Goal: Task Accomplishment & Management: Complete application form

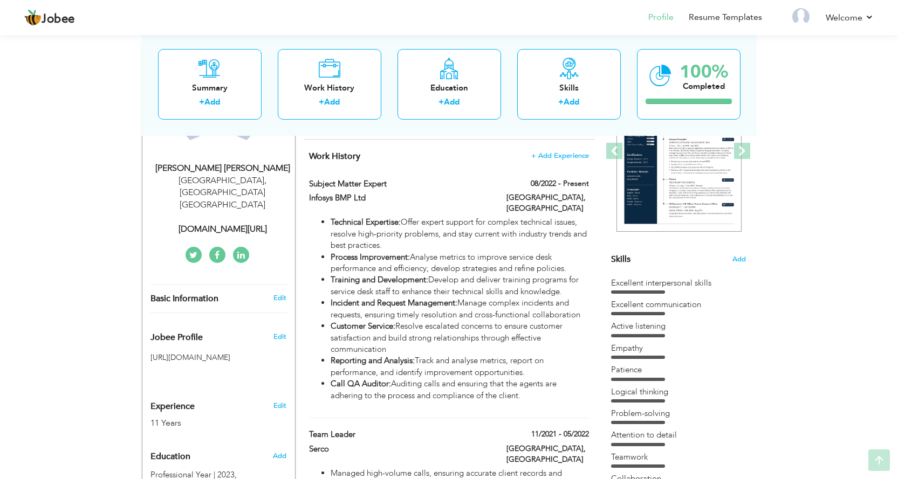
scroll to position [162, 0]
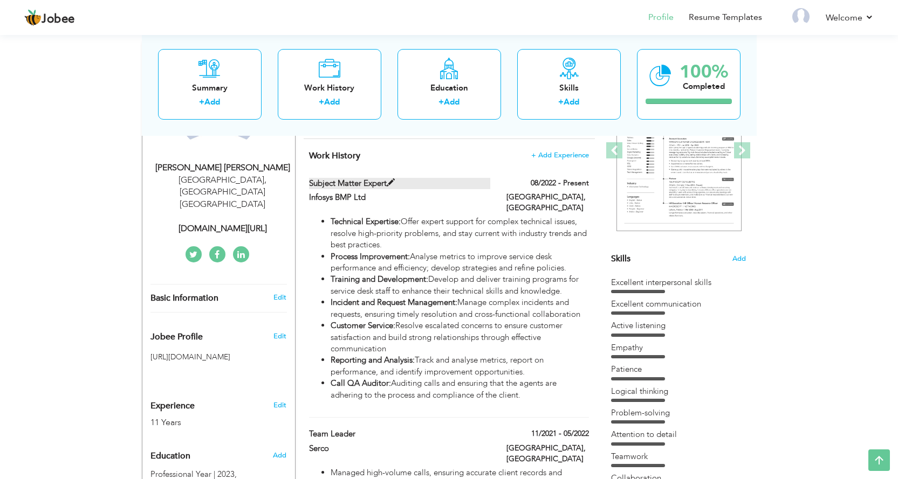
click at [394, 182] on span at bounding box center [391, 183] width 8 height 8
type input "Subject Matter Expert"
type input "Infosys BMP Ltd"
type input "08/2022"
type input "[GEOGRAPHIC_DATA]"
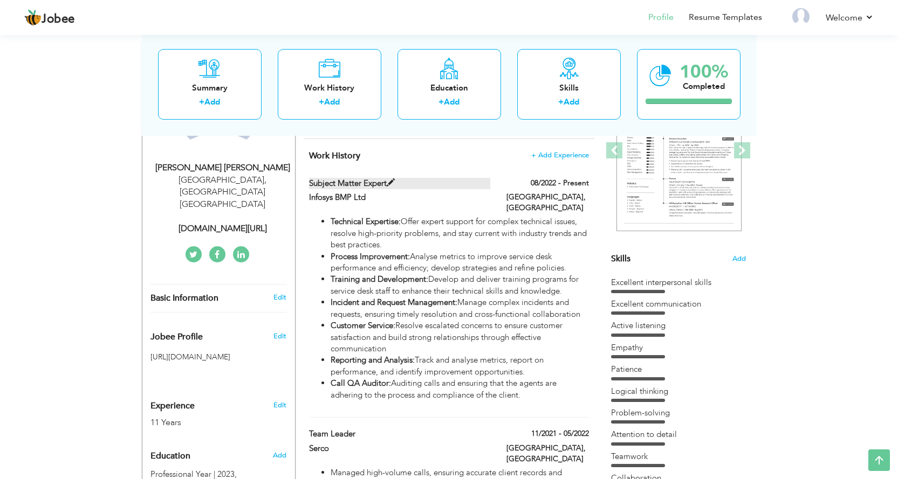
type input "Sydney"
checkbox input "true"
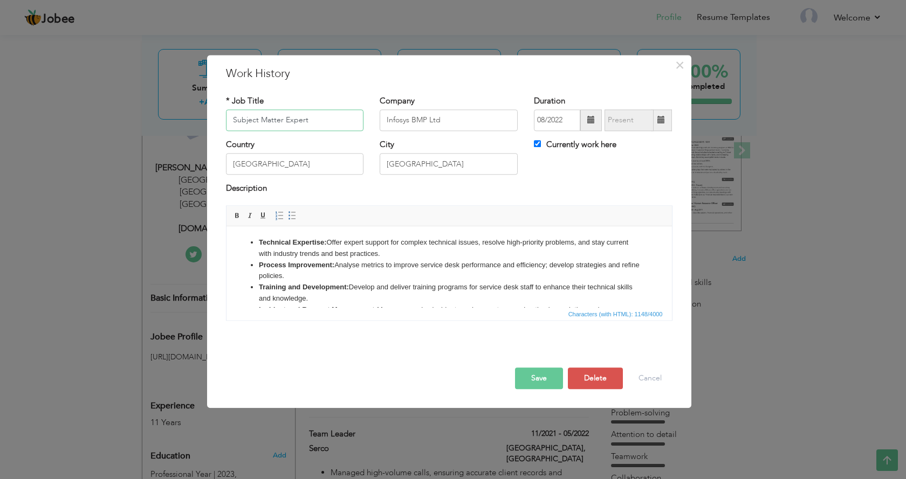
drag, startPoint x: 295, startPoint y: 123, endPoint x: 197, endPoint y: 123, distance: 98.1
click at [197, 123] on div "× Work History * Job Title Subject Matter Expert Company Infosys BMP Ltd" at bounding box center [453, 239] width 906 height 479
type input "Process Specialist"
click at [427, 118] on input "Infosys BMP Ltd" at bounding box center [449, 120] width 138 height 22
type input "Infosys BPM Ltd"
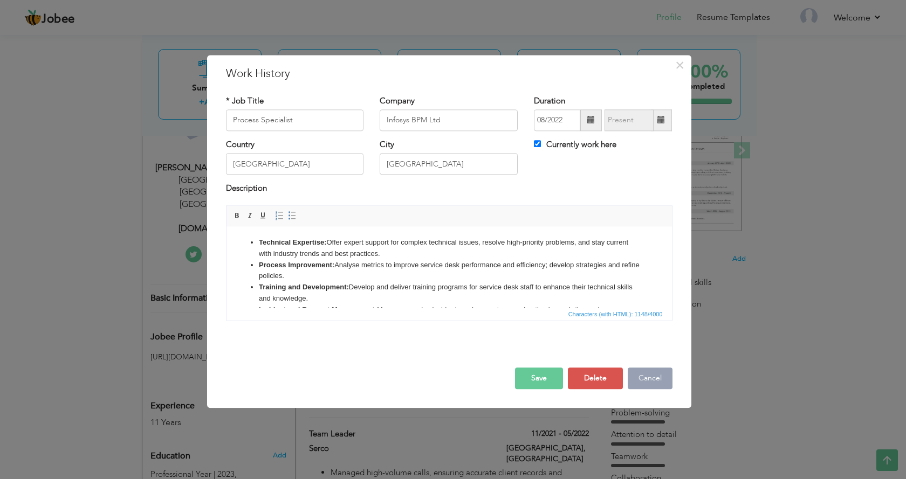
click at [653, 375] on button "Cancel" at bounding box center [649, 379] width 45 height 22
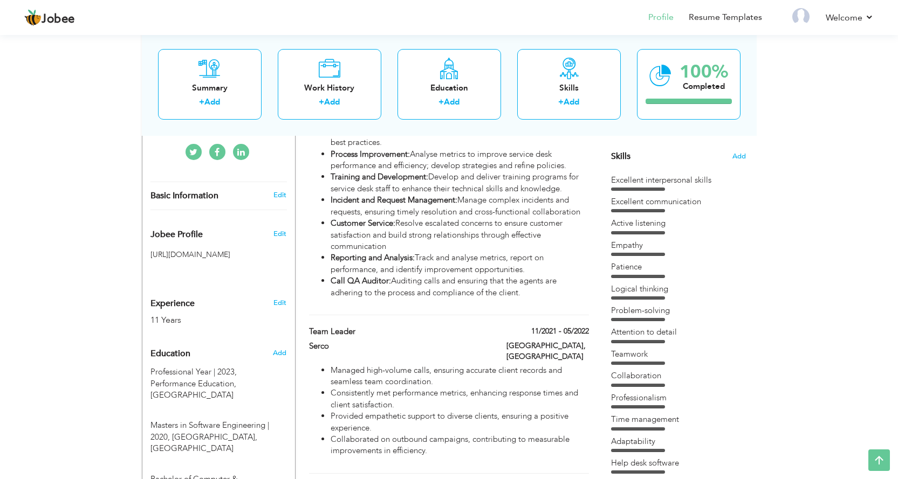
scroll to position [270, 0]
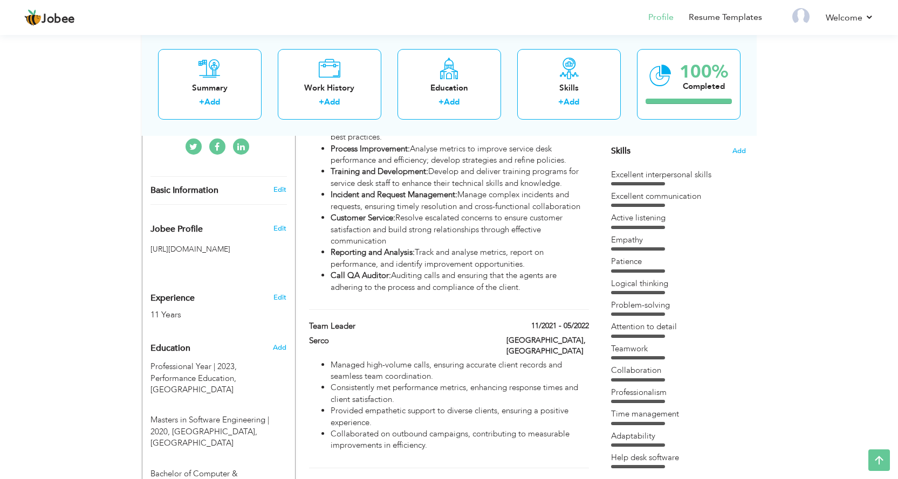
click at [490, 321] on div "Team Leader" at bounding box center [399, 328] width 197 height 14
type input "Team Leader"
type input "Serco"
type input "11/2021"
type input "05/2022"
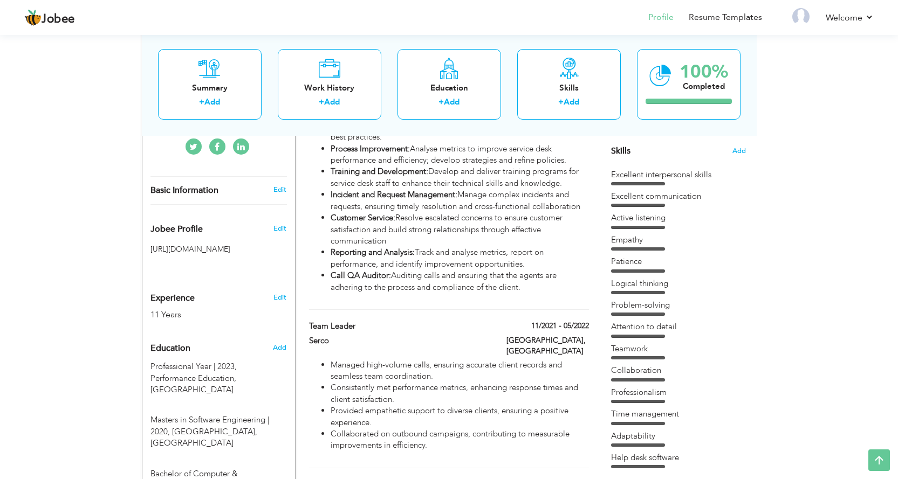
checkbox input "false"
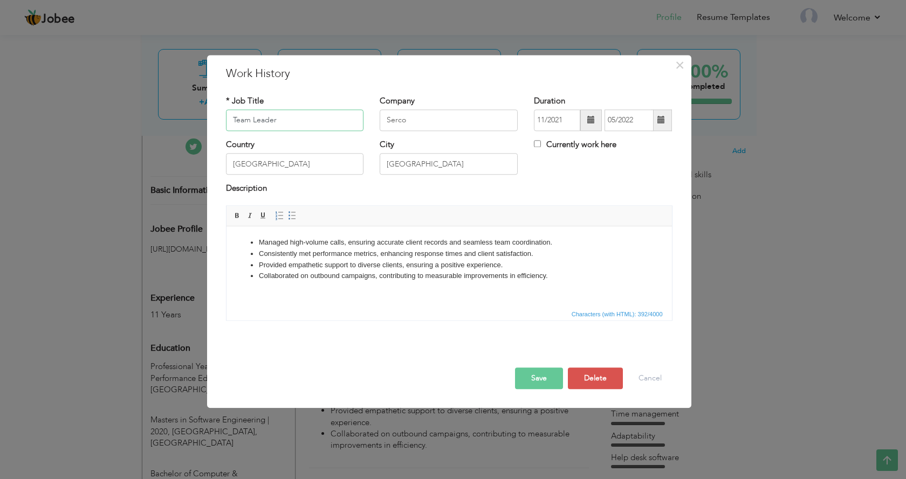
drag, startPoint x: 308, startPoint y: 117, endPoint x: 220, endPoint y: 121, distance: 88.0
click at [220, 121] on div "* Job Title Team Leader" at bounding box center [295, 117] width 154 height 44
type input "Process Specialist"
drag, startPoint x: 423, startPoint y: 121, endPoint x: 385, endPoint y: 124, distance: 37.3
click at [385, 124] on input "Serco" at bounding box center [449, 120] width 138 height 22
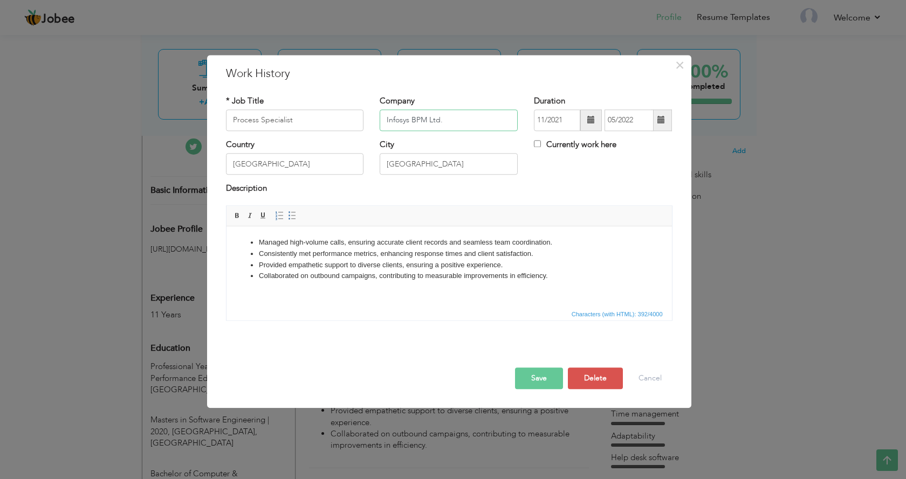
type input "Infosys BPM Ltd."
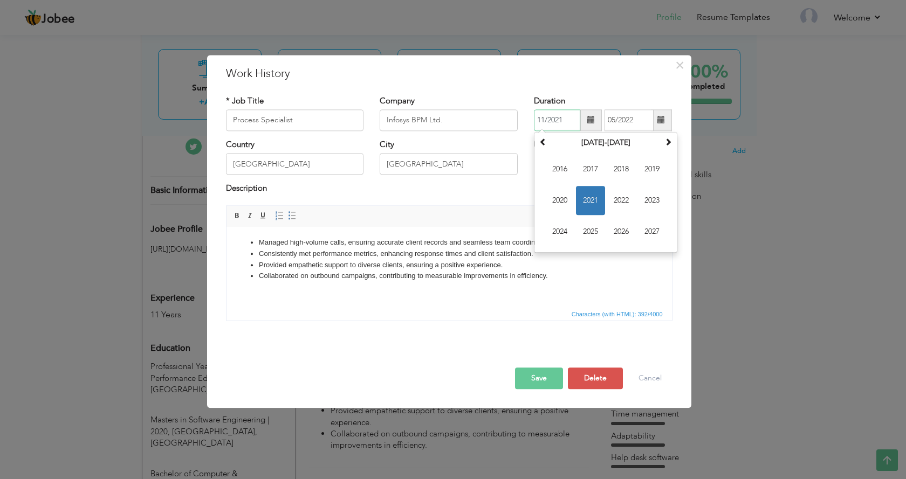
drag, startPoint x: 569, startPoint y: 122, endPoint x: 529, endPoint y: 120, distance: 39.9
click at [529, 120] on div "Duration 11/2021 November 2021 Su Mo Tu We Th Fr Sa 31 1 2 3 4 5 6 7 8 9 10 11 …" at bounding box center [603, 117] width 154 height 44
click at [556, 233] on span "2024" at bounding box center [559, 231] width 29 height 29
click at [565, 168] on span "Jan" at bounding box center [559, 169] width 29 height 29
type input "01/2024"
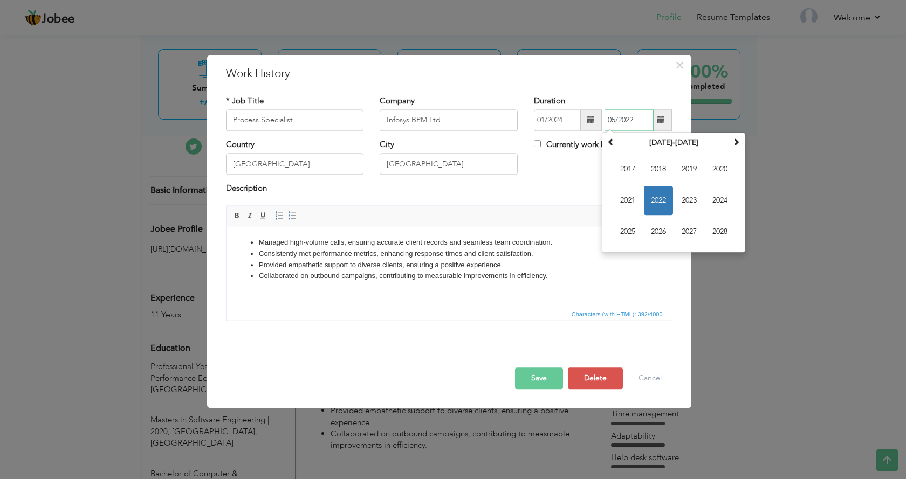
drag, startPoint x: 640, startPoint y: 116, endPoint x: 582, endPoint y: 118, distance: 58.2
click at [582, 118] on div "01/2024 05/2022 May 2022 Su Mo Tu We Th Fr Sa 1 2 3 4 5 6 7 8 9 10 11 12 13 14 …" at bounding box center [603, 120] width 138 height 22
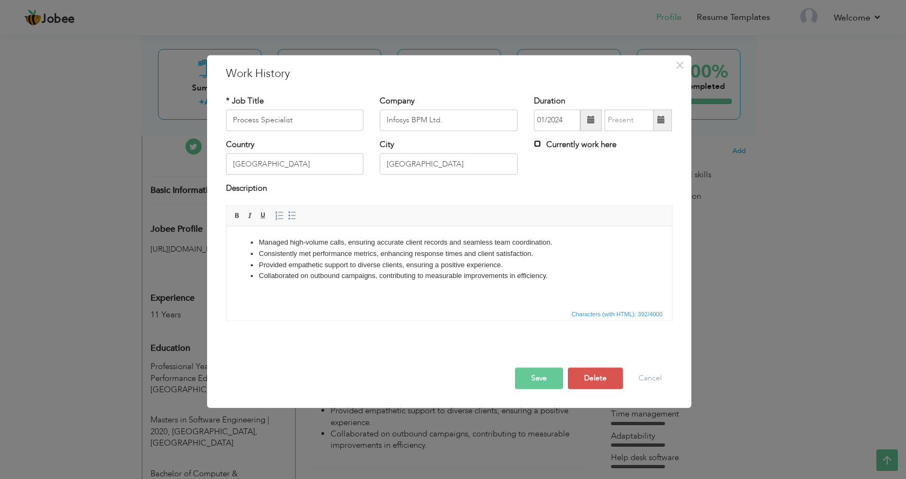
click at [539, 146] on input "Currently work here" at bounding box center [537, 143] width 7 height 7
checkbox input "true"
drag, startPoint x: 426, startPoint y: 163, endPoint x: 385, endPoint y: 171, distance: 41.7
click at [385, 171] on input "[GEOGRAPHIC_DATA]" at bounding box center [449, 165] width 138 height 22
click at [409, 270] on li "Provided empathetic support to diverse clients, ensuring a positive experience." at bounding box center [448, 265] width 381 height 11
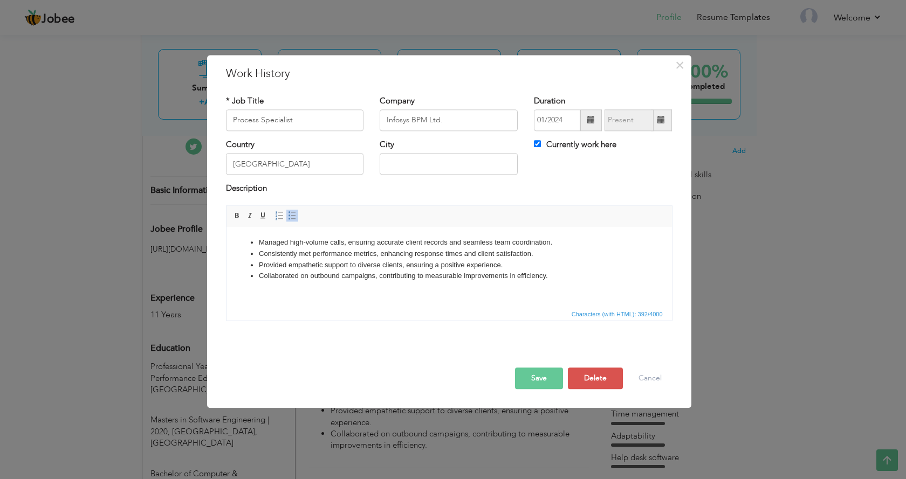
click at [389, 268] on li "Provided empathetic support to diverse clients, ensuring a positive experience." at bounding box center [448, 265] width 381 height 11
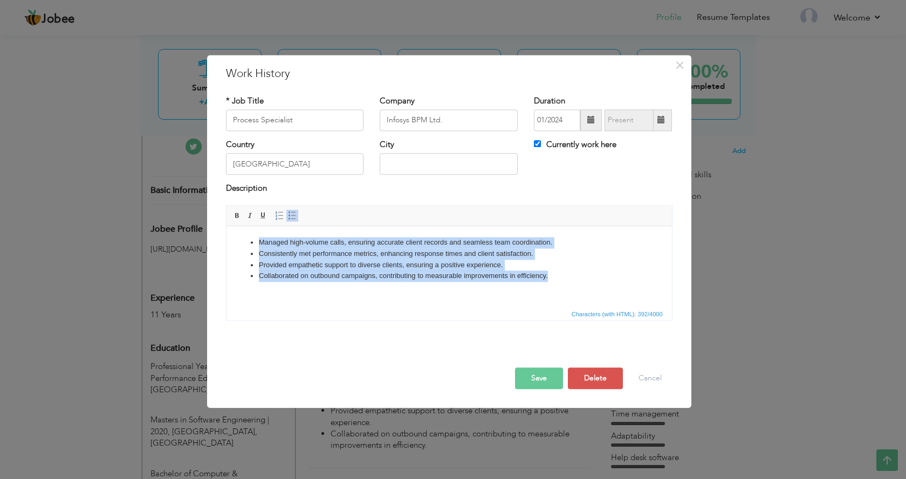
click at [557, 275] on li "Collaborated on outbound campaigns, contributing to measurable improvements in …" at bounding box center [448, 276] width 381 height 11
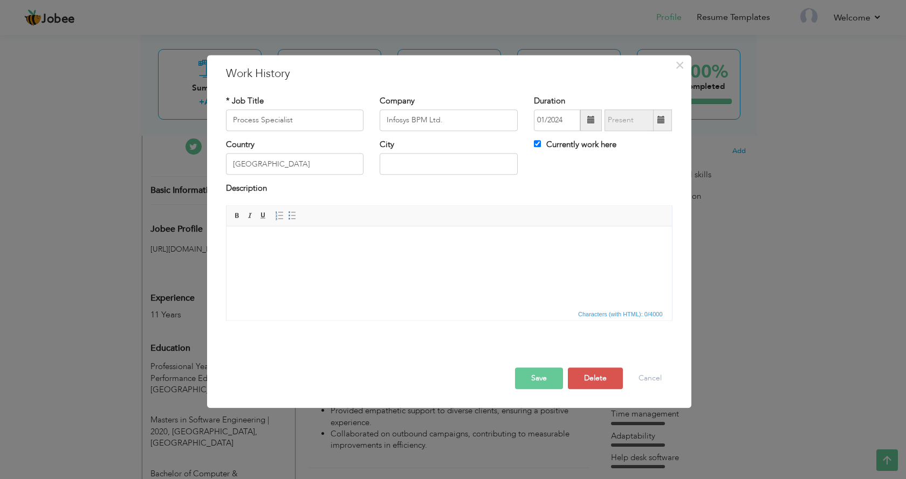
click at [514, 259] on html at bounding box center [448, 242] width 445 height 33
drag, startPoint x: 511, startPoint y: 267, endPoint x: 363, endPoint y: 280, distance: 148.3
click at [363, 259] on html at bounding box center [448, 242] width 445 height 33
click at [358, 252] on html at bounding box center [448, 242] width 445 height 33
click at [378, 259] on html at bounding box center [448, 242] width 445 height 33
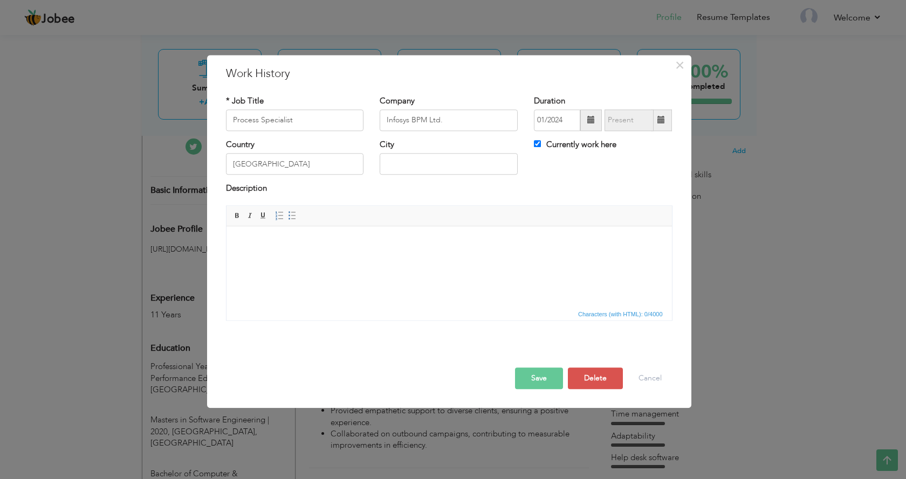
drag, startPoint x: 378, startPoint y: 272, endPoint x: 348, endPoint y: 258, distance: 33.0
click at [348, 258] on html at bounding box center [448, 242] width 445 height 33
click at [413, 243] on body at bounding box center [449, 242] width 424 height 11
click at [306, 259] on html at bounding box center [448, 242] width 445 height 33
click at [346, 254] on html at bounding box center [448, 242] width 445 height 33
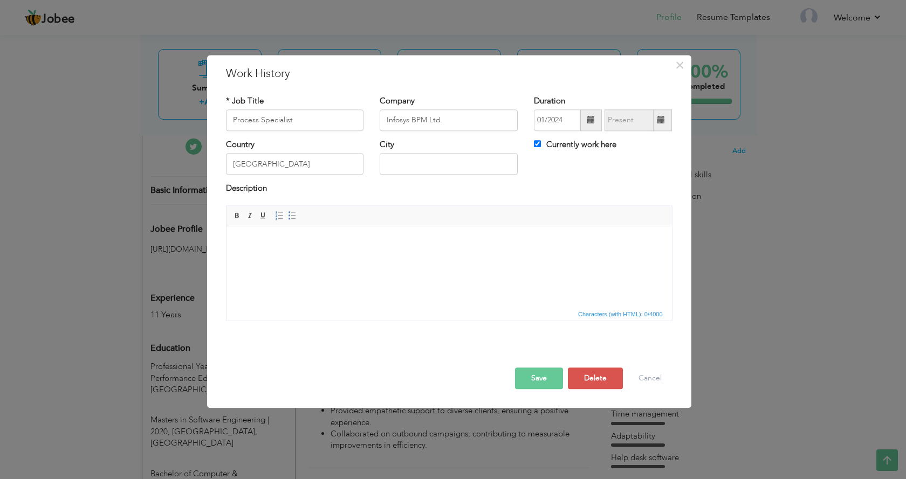
click at [320, 259] on html at bounding box center [448, 242] width 445 height 33
click at [326, 258] on html at bounding box center [448, 242] width 445 height 33
drag, startPoint x: 326, startPoint y: 258, endPoint x: 297, endPoint y: 267, distance: 29.8
click at [297, 259] on html at bounding box center [448, 242] width 445 height 33
drag, startPoint x: 358, startPoint y: 256, endPoint x: 287, endPoint y: 267, distance: 72.1
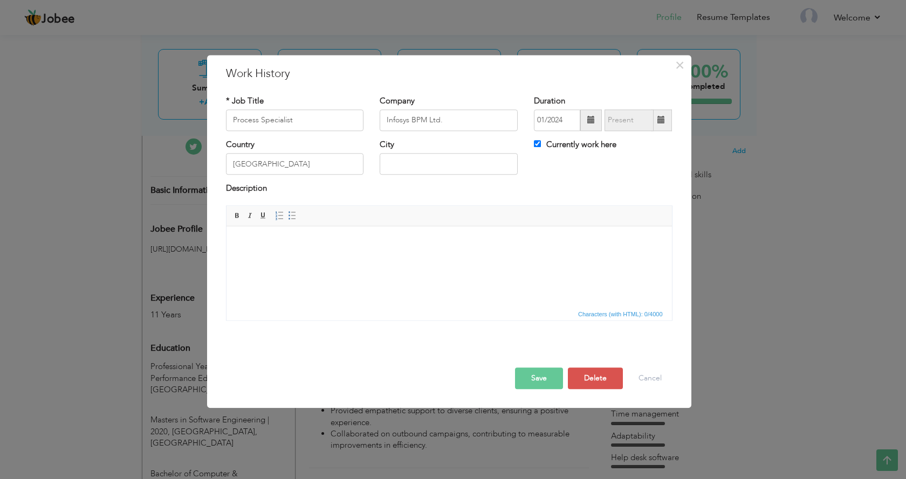
click at [287, 259] on html at bounding box center [448, 242] width 445 height 33
click at [657, 377] on button "Cancel" at bounding box center [649, 379] width 45 height 22
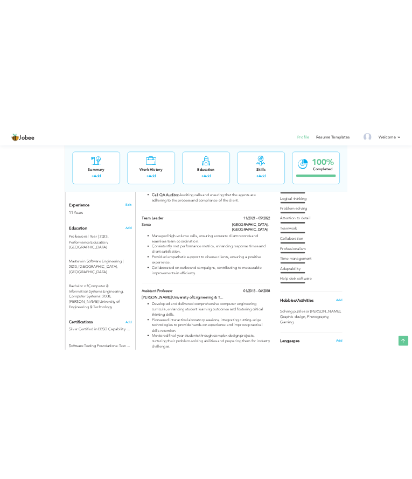
scroll to position [377, 0]
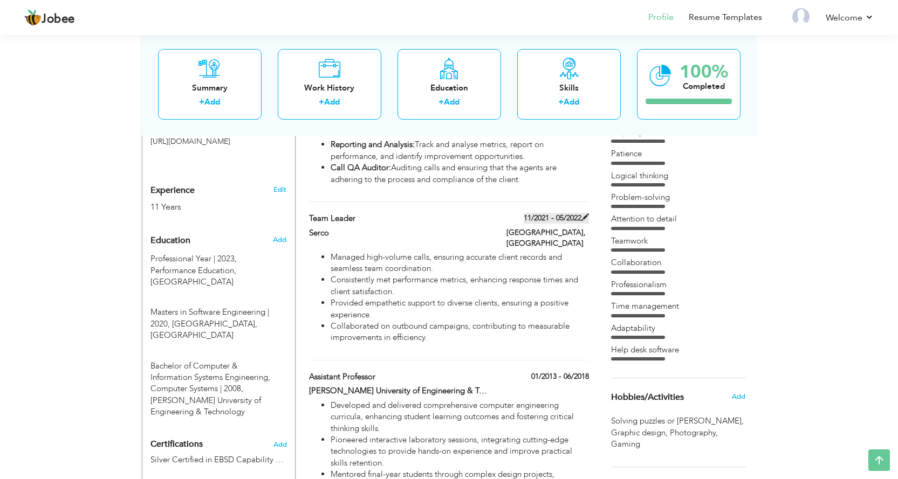
click at [583, 213] on span at bounding box center [585, 217] width 8 height 8
type input "Team Leader"
type input "Serco"
type input "11/2021"
type input "05/2022"
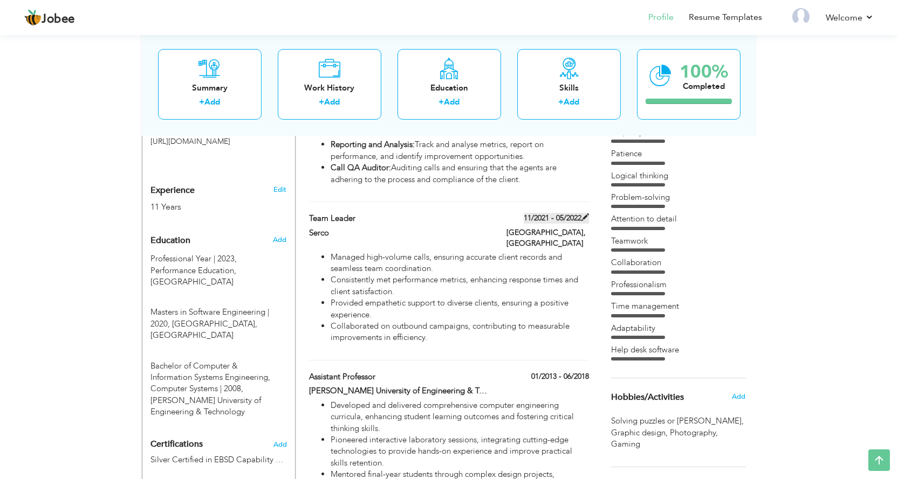
type input "[GEOGRAPHIC_DATA]"
checkbox input "false"
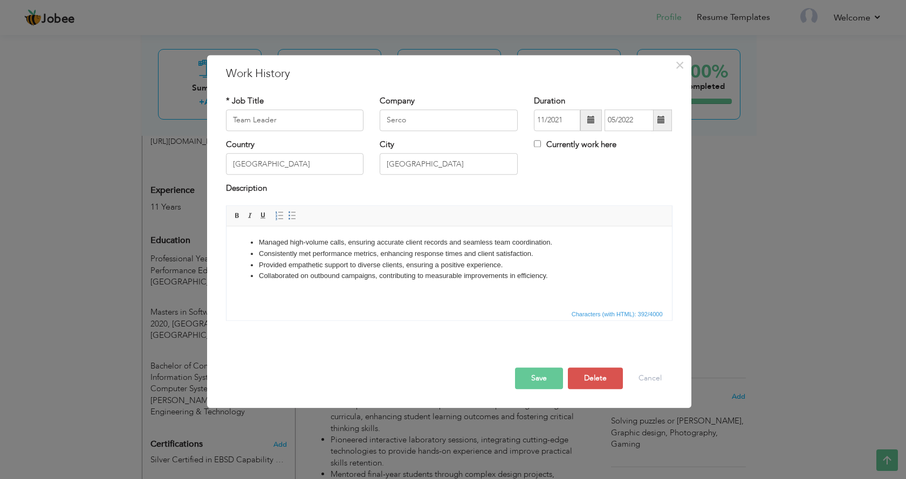
click at [525, 280] on li "Collaborated on outbound campaigns, contributing to measurable improvements in …" at bounding box center [448, 276] width 381 height 11
copy li "ciency."
drag, startPoint x: 590, startPoint y: 279, endPoint x: 574, endPoint y: 279, distance: 16.2
click at [574, 279] on li "Collaborated on outbound campaigns, contributing to measurable improvements in …" at bounding box center [448, 276] width 381 height 11
drag, startPoint x: 569, startPoint y: 275, endPoint x: 458, endPoint y: 276, distance: 110.5
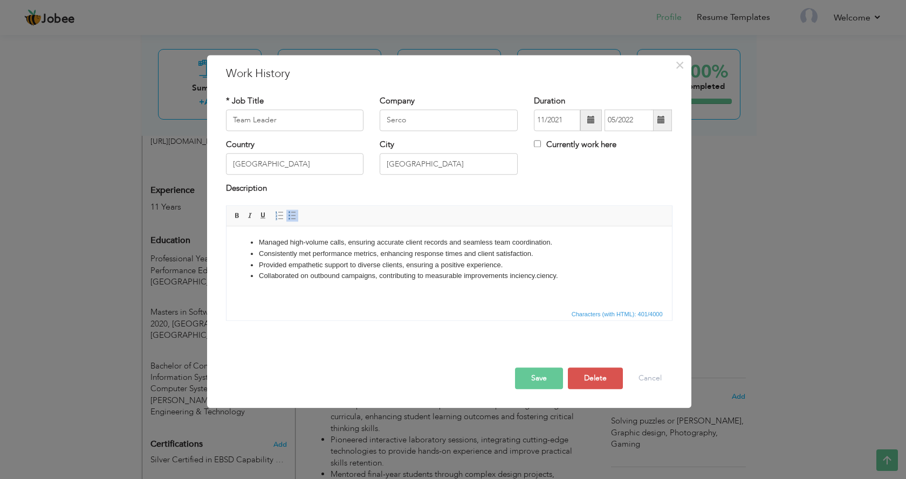
click at [458, 276] on li "Collaborated on outbound campaigns, contributing to measurable improvements in …" at bounding box center [448, 276] width 381 height 11
click at [526, 275] on li "Collaborated on outbound campaigns, contributing to measurable improvements in …" at bounding box center [448, 276] width 381 height 11
drag, startPoint x: 503, startPoint y: 264, endPoint x: 360, endPoint y: 264, distance: 143.4
click at [360, 264] on li "Provided empathetic support to diverse clients, ensuring a positive experience." at bounding box center [448, 265] width 381 height 11
copy li "iverse clients, ensuring a positive experience."
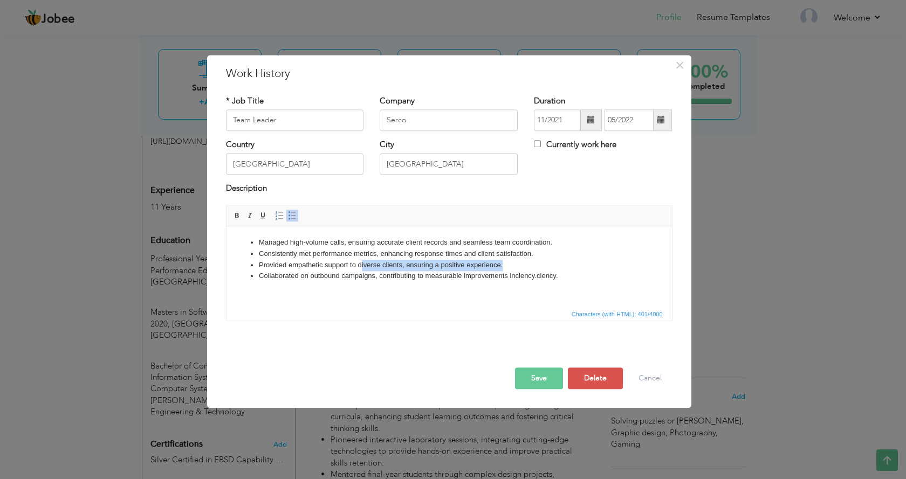
click at [528, 261] on li "Provided empathetic support to diverse clients, ensuring a positive experience." at bounding box center [448, 265] width 381 height 11
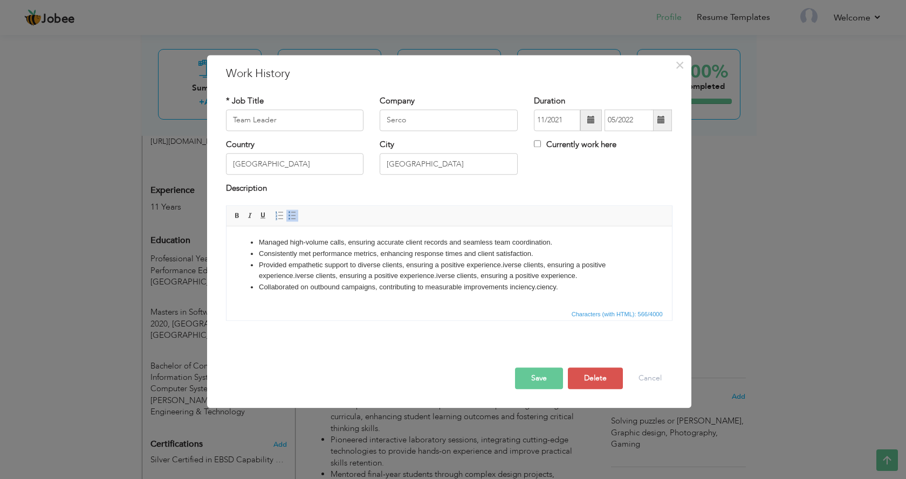
click at [564, 287] on li "Collaborated on outbound campaigns, contributing to measurable improvements in …" at bounding box center [448, 287] width 381 height 11
drag, startPoint x: 568, startPoint y: 287, endPoint x: 244, endPoint y: 286, distance: 323.4
click at [244, 286] on ul "Managed high-volume calls, ensuring accurate client records and seamless team c…" at bounding box center [449, 265] width 424 height 56
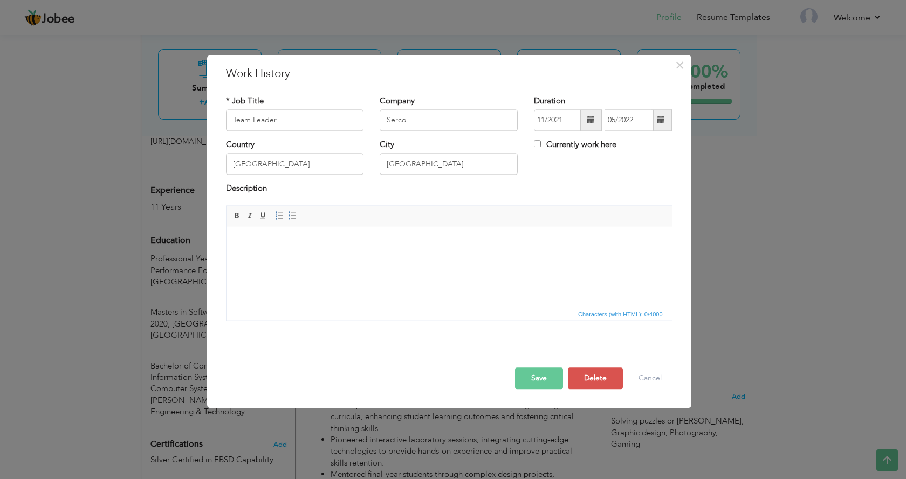
click at [266, 259] on html "​​​​​​​" at bounding box center [448, 242] width 445 height 33
click at [324, 259] on html at bounding box center [448, 242] width 445 height 33
click at [336, 259] on html at bounding box center [448, 242] width 445 height 33
click at [314, 259] on html at bounding box center [448, 242] width 445 height 33
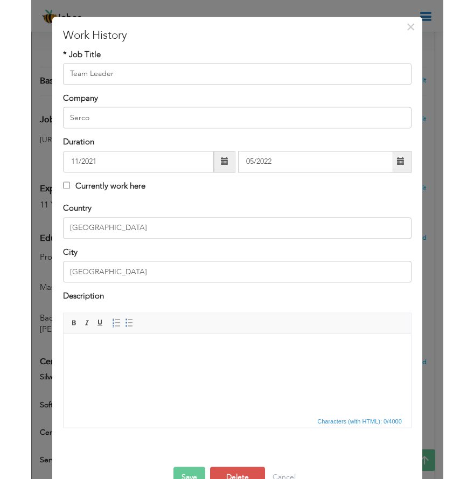
scroll to position [60, 0]
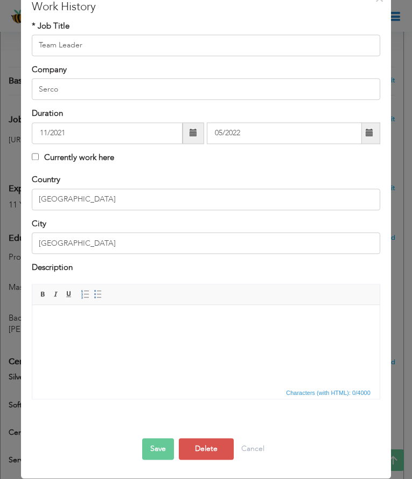
click at [182, 337] on html at bounding box center [206, 321] width 348 height 33
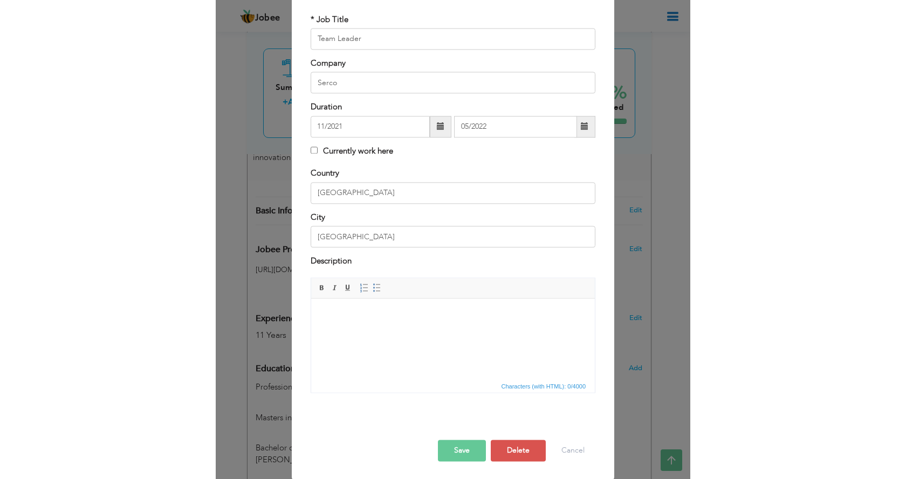
scroll to position [77, 0]
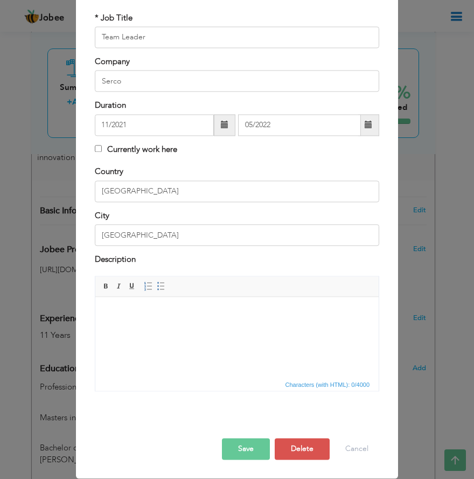
click at [151, 311] on body at bounding box center [237, 313] width 262 height 11
click at [157, 285] on span at bounding box center [161, 286] width 9 height 9
click at [160, 308] on li at bounding box center [237, 313] width 219 height 11
click at [159, 313] on li at bounding box center [237, 313] width 219 height 11
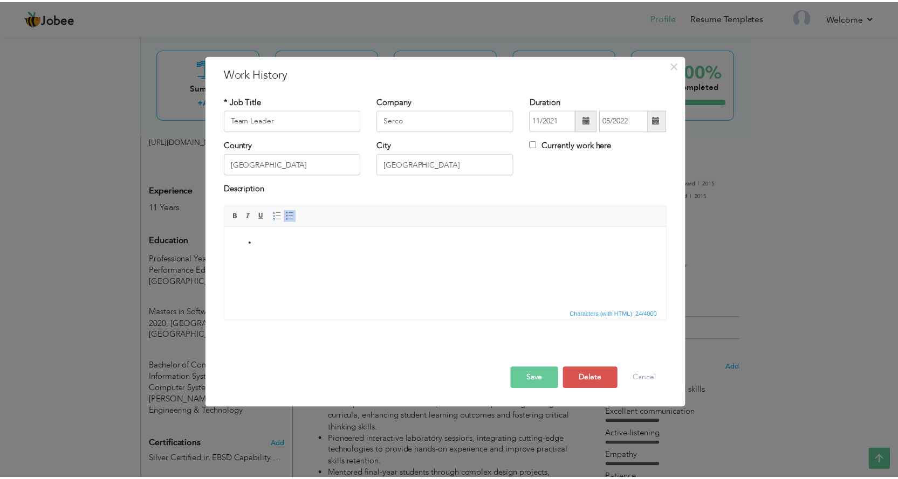
scroll to position [0, 0]
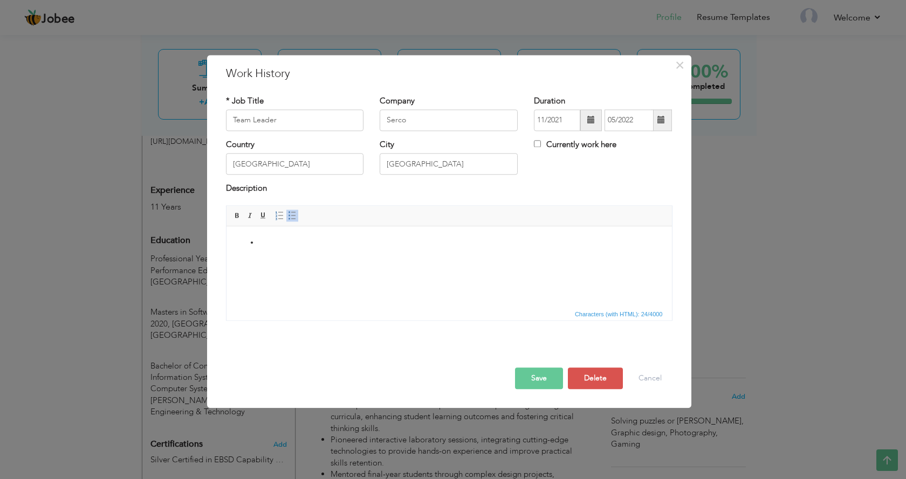
drag, startPoint x: 427, startPoint y: 257, endPoint x: 328, endPoint y: 251, distance: 99.4
click at [328, 251] on html at bounding box center [448, 242] width 445 height 33
click at [666, 375] on button "Cancel" at bounding box center [649, 379] width 45 height 22
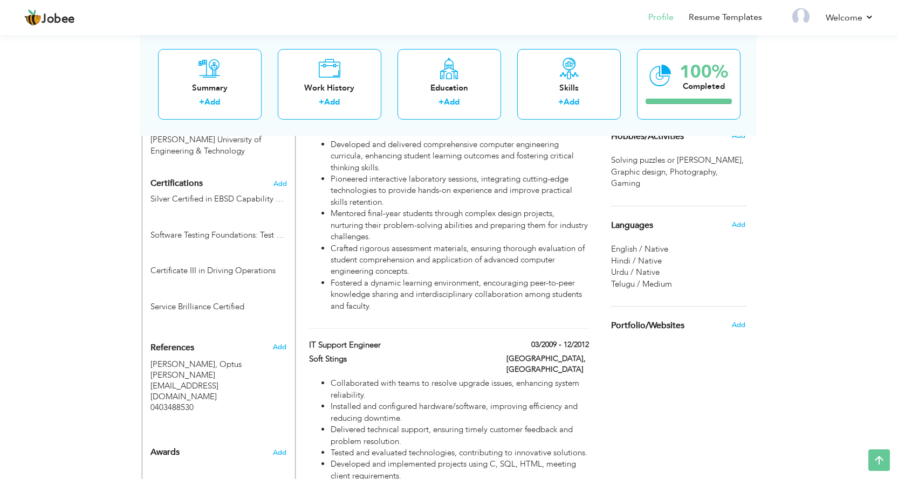
scroll to position [809, 0]
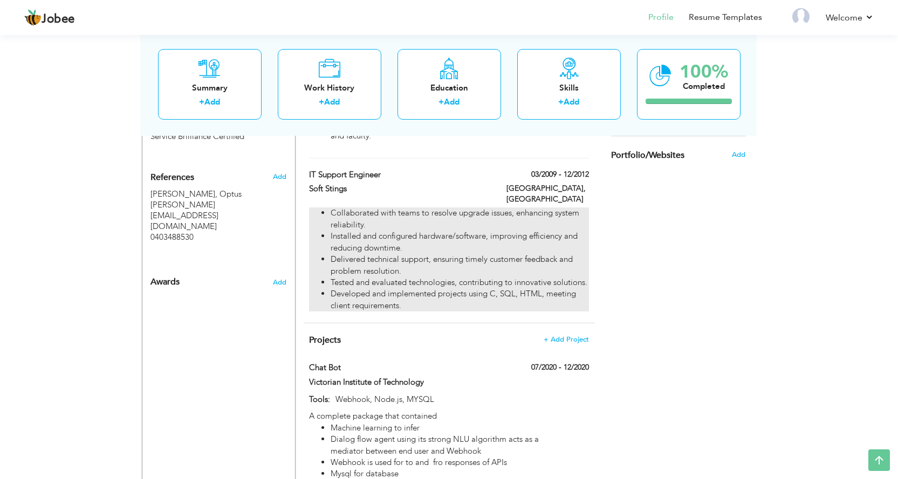
click at [434, 254] on li "Delivered technical support, ensuring timely customer feedback and problem reso…" at bounding box center [459, 265] width 258 height 23
type input "IT Support Engineer"
type input "Soft Stings"
type input "03/2009"
type input "12/2012"
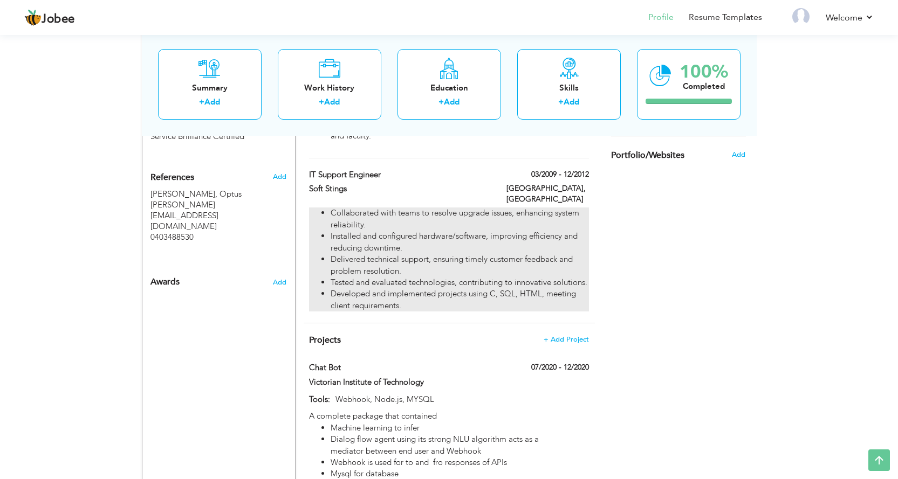
type input "[GEOGRAPHIC_DATA]"
type input "Karachi"
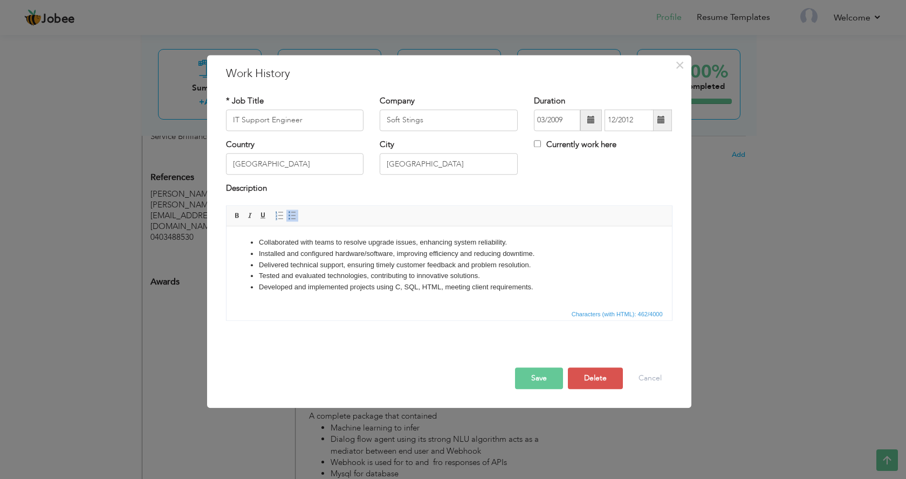
click at [422, 274] on li "Tested and evaluated technologies, contributing to innovative solutions." at bounding box center [448, 276] width 381 height 11
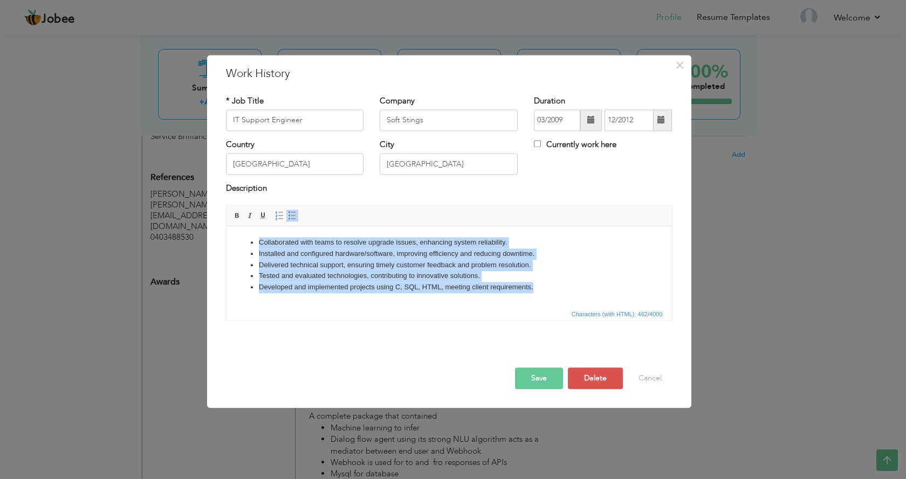
click at [550, 284] on li "Developed and implemented projects using C, SQL, HTML, meeting client requireme…" at bounding box center [448, 287] width 381 height 11
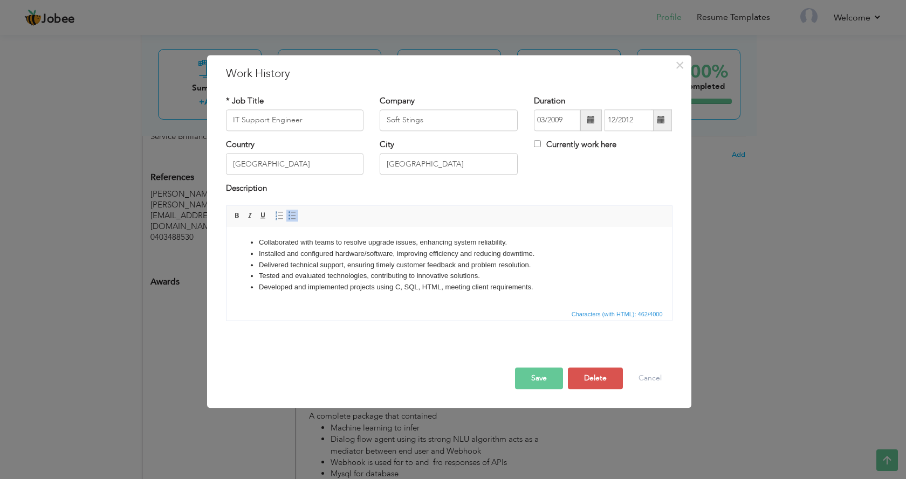
click at [542, 287] on li "Developed and implemented projects using C, SQL, HTML, meeting client requireme…" at bounding box center [448, 287] width 381 height 11
click at [654, 378] on button "Cancel" at bounding box center [649, 379] width 45 height 22
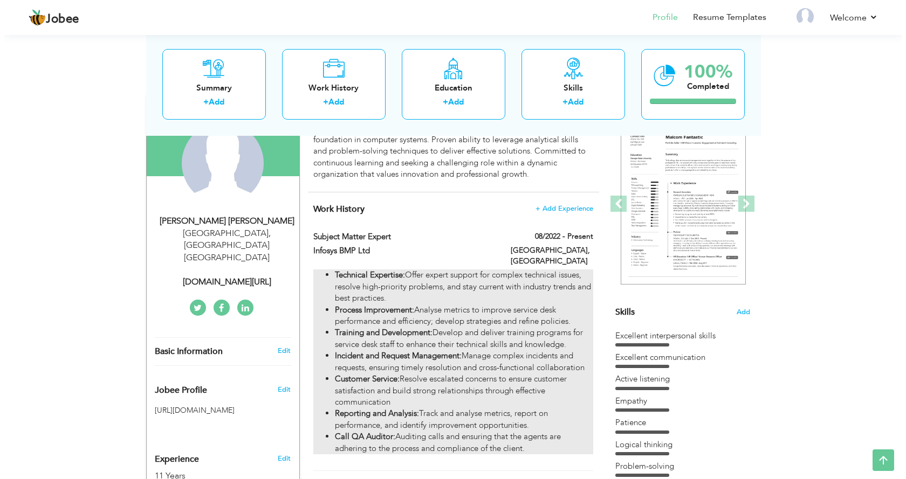
scroll to position [108, 0]
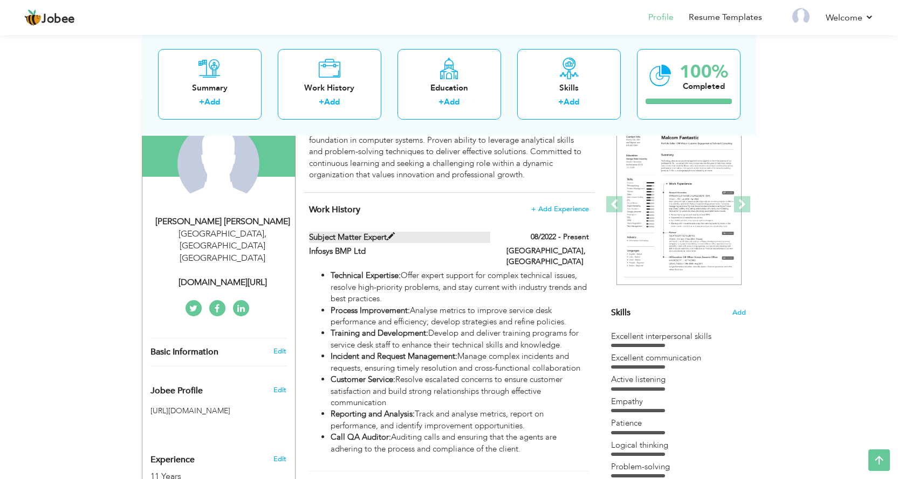
click at [390, 236] on span at bounding box center [391, 237] width 8 height 8
type input "Subject Matter Expert"
type input "Infosys BMP Ltd"
type input "08/2022"
type input "[GEOGRAPHIC_DATA]"
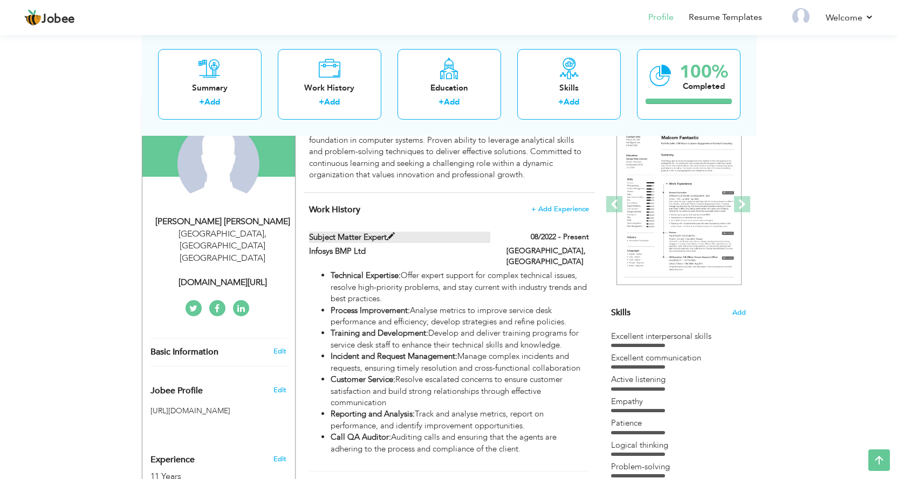
type input "[GEOGRAPHIC_DATA]"
checkbox input "true"
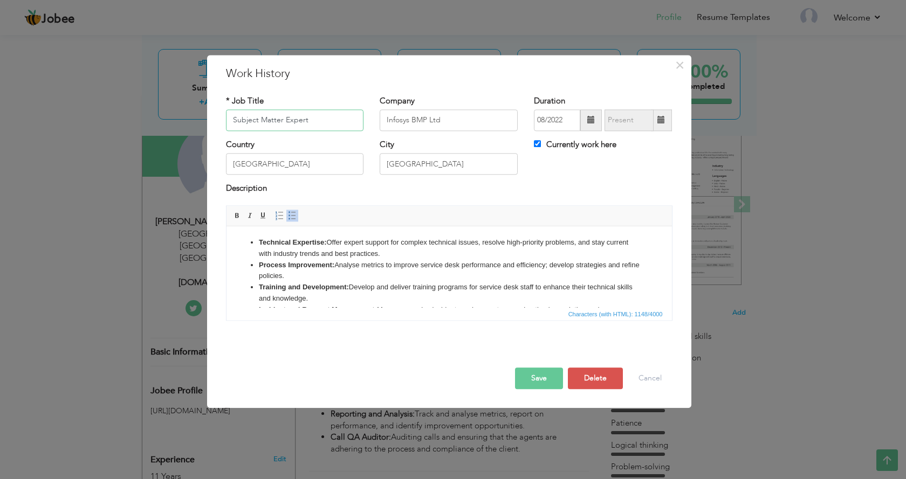
drag, startPoint x: 309, startPoint y: 121, endPoint x: 160, endPoint y: 116, distance: 149.9
click at [160, 116] on div "× Work History * Job Title Subject Matter Expert Company Infosys BMP Ltd" at bounding box center [453, 239] width 906 height 479
type input "Senior Process Executive"
click at [552, 188] on div "Description" at bounding box center [449, 190] width 446 height 14
drag, startPoint x: 454, startPoint y: 167, endPoint x: 288, endPoint y: 167, distance: 166.6
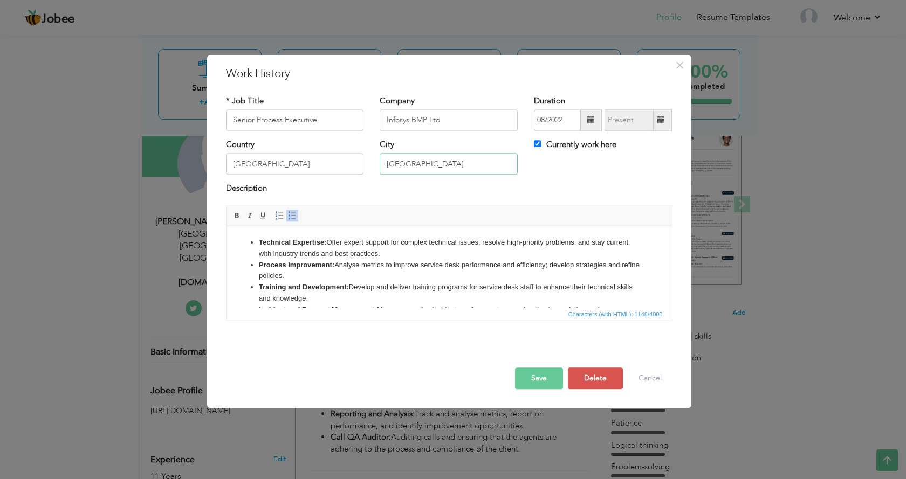
click at [288, 167] on div "Country Australia City Sydney Currently work here" at bounding box center [449, 161] width 463 height 44
click at [535, 146] on input "Currently work here" at bounding box center [537, 143] width 7 height 7
checkbox input "false"
click at [642, 121] on input "09/2025" at bounding box center [628, 120] width 49 height 22
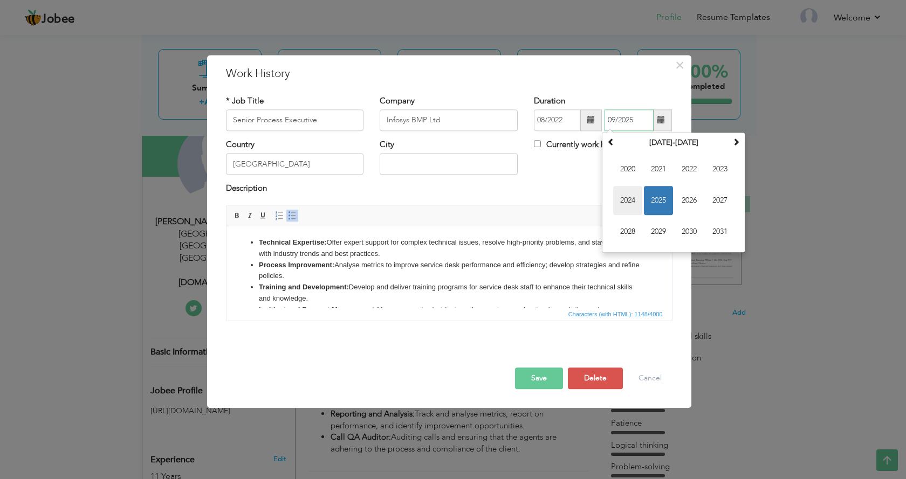
click at [626, 199] on span "2024" at bounding box center [627, 200] width 29 height 29
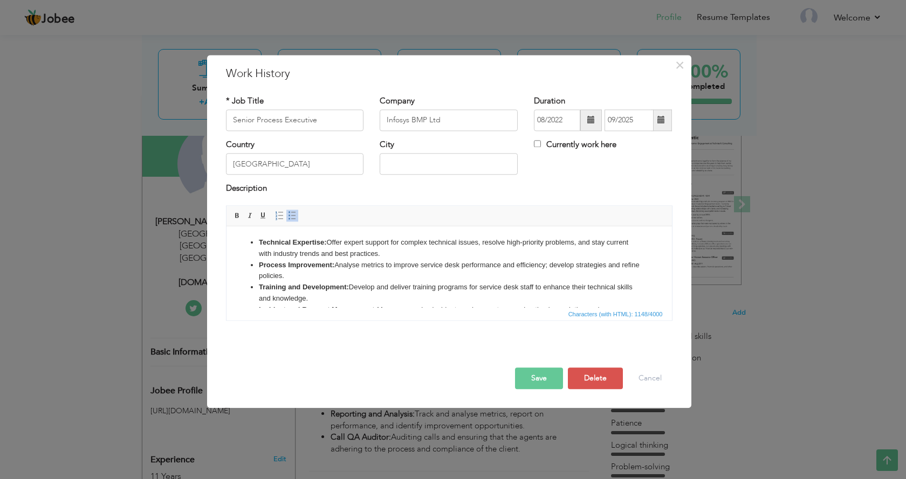
click at [660, 120] on span at bounding box center [661, 120] width 8 height 8
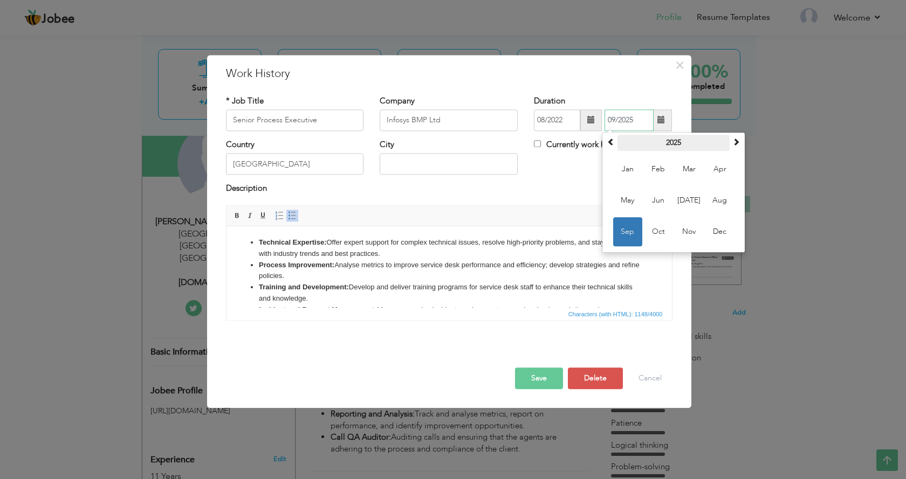
click at [670, 148] on th "2025" at bounding box center [673, 143] width 112 height 16
click at [623, 203] on span "2024" at bounding box center [627, 200] width 29 height 29
click at [692, 198] on span "Jul" at bounding box center [688, 200] width 29 height 29
type input "07/2024"
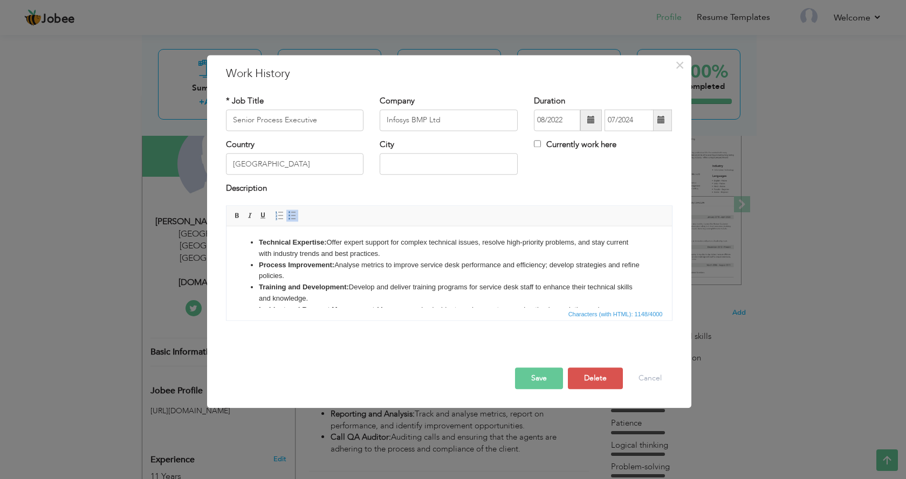
click at [658, 124] on span at bounding box center [661, 120] width 8 height 8
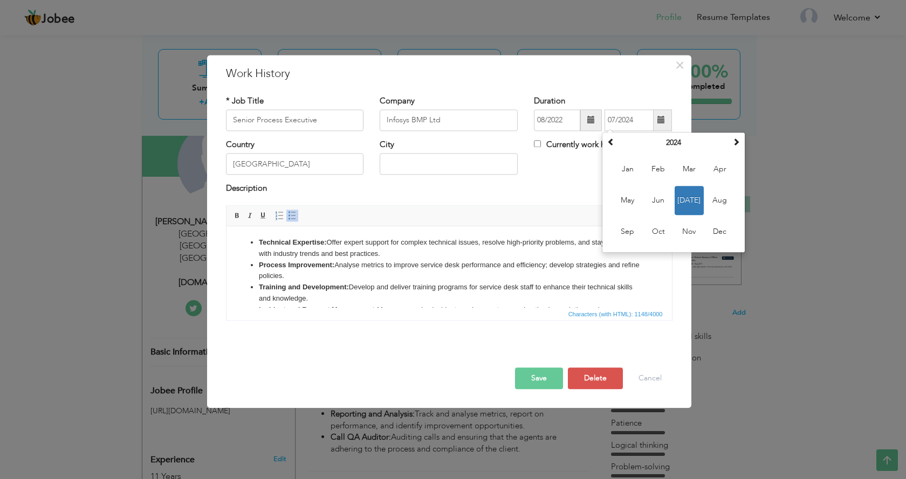
click at [651, 92] on div "* Job Title Senior Process Executive Company Infosys BMP Ltd Duration 08/2022 0…" at bounding box center [449, 212] width 463 height 250
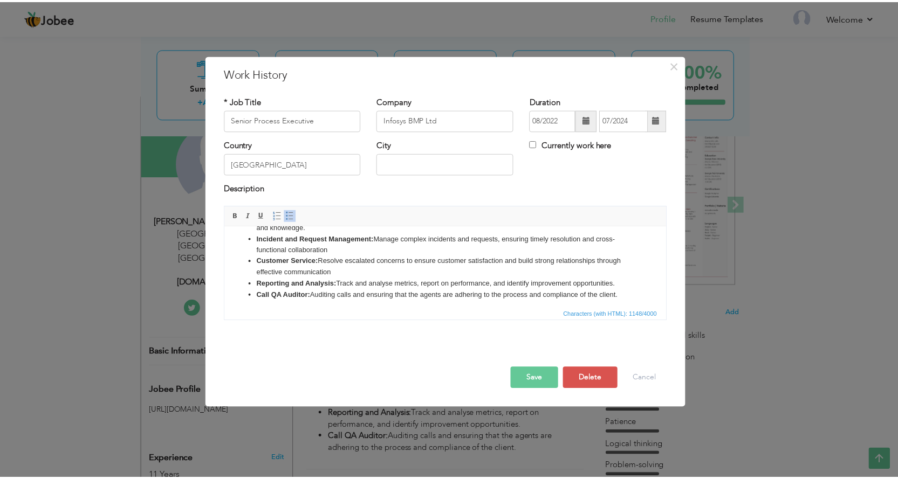
scroll to position [75, 0]
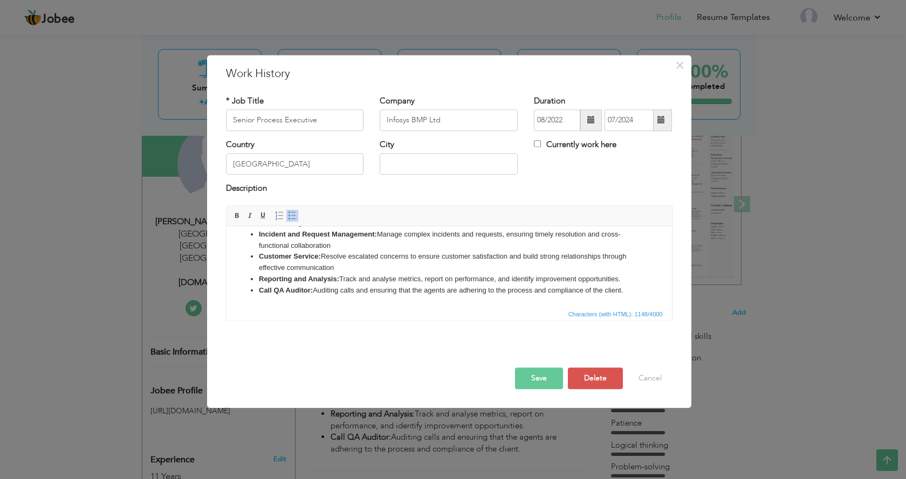
click at [532, 378] on button "Save" at bounding box center [539, 379] width 48 height 22
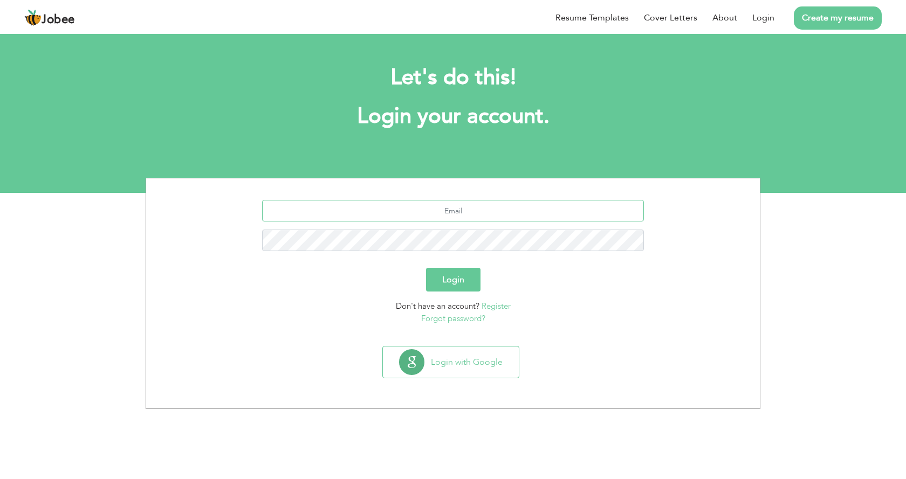
click at [453, 213] on input "text" at bounding box center [453, 211] width 382 height 22
type input "syedjaseem143@gmail.com"
click at [466, 277] on button "Login" at bounding box center [453, 280] width 54 height 24
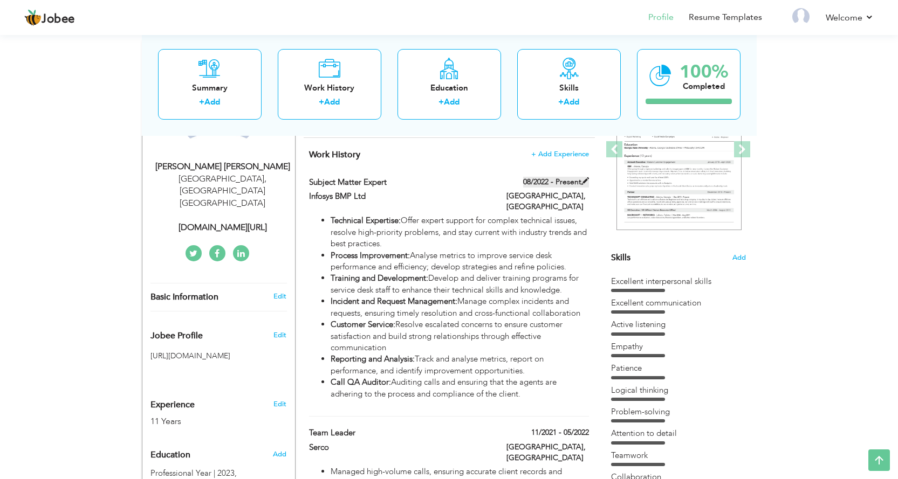
scroll to position [108, 0]
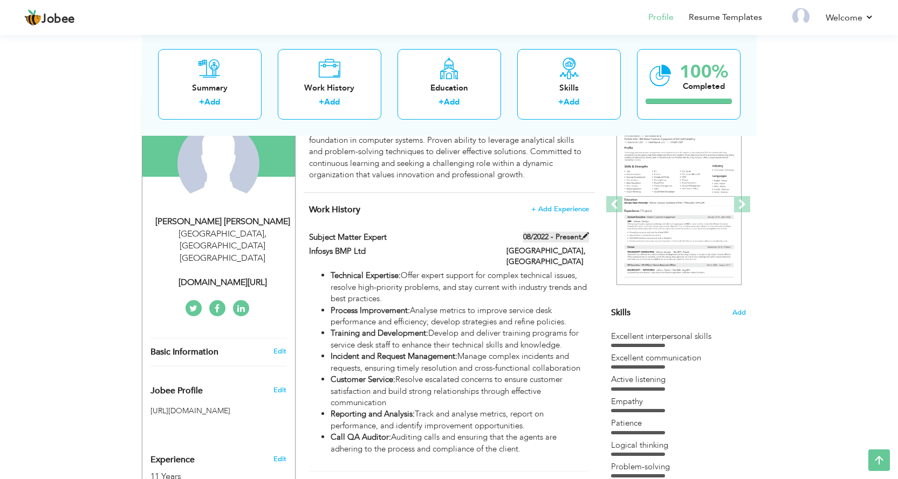
click at [585, 237] on span at bounding box center [585, 236] width 8 height 8
type input "Subject Matter Expert"
type input "Infosys BMP Ltd"
type input "08/2022"
type input "[GEOGRAPHIC_DATA]"
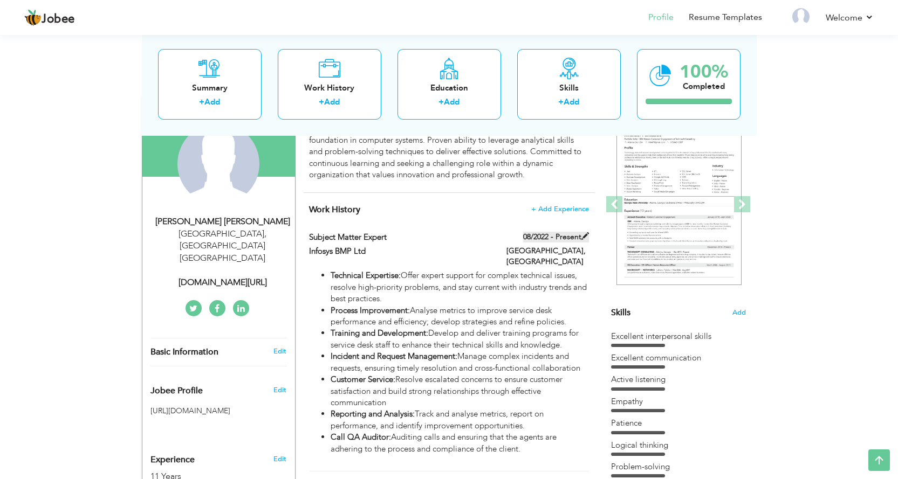
type input "[GEOGRAPHIC_DATA]"
checkbox input "true"
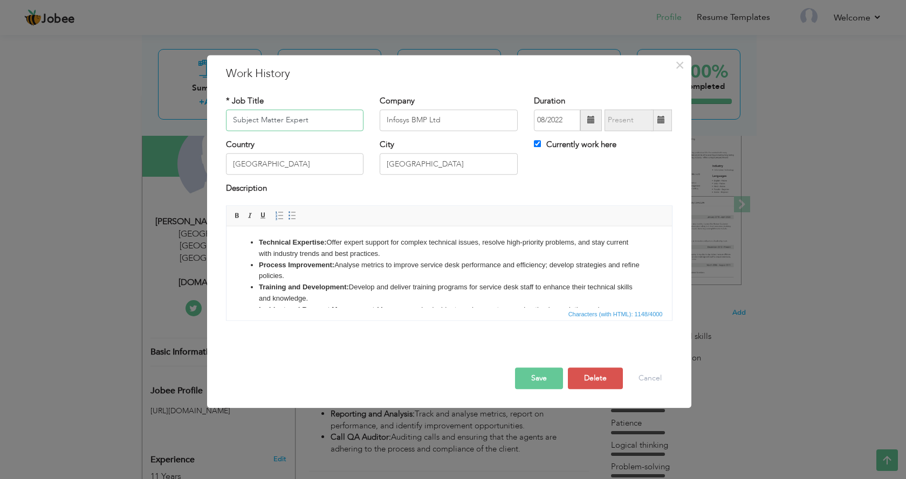
drag, startPoint x: 322, startPoint y: 118, endPoint x: 208, endPoint y: 133, distance: 115.3
click at [208, 133] on div "× Work History * Job Title Subject Matter Expert Company Infosys BMP Ltd Durati…" at bounding box center [449, 231] width 484 height 353
type input "Senior Process Executive"
click at [420, 119] on input "Infosys BMP Ltd" at bounding box center [449, 120] width 138 height 22
type input "Infosys BPM Ltd"
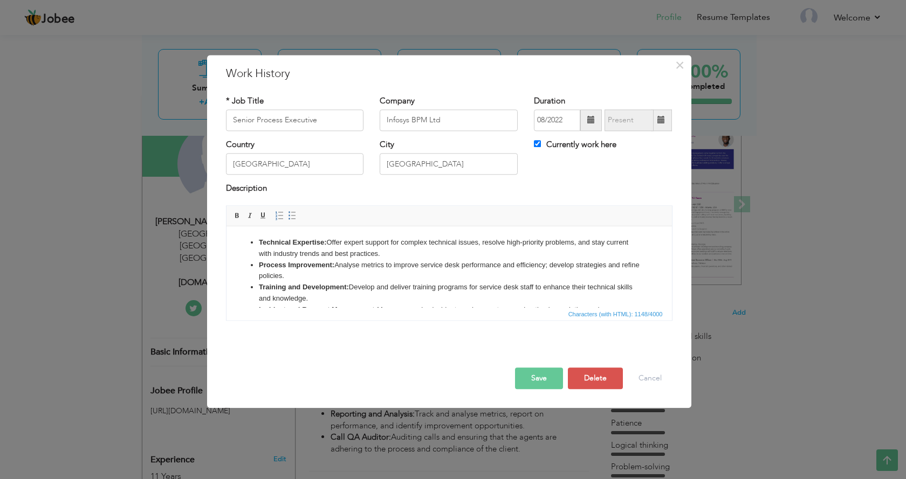
click at [611, 143] on label "Currently work here" at bounding box center [575, 144] width 82 height 11
click at [541, 143] on input "Currently work here" at bounding box center [537, 143] width 7 height 7
checkbox input "false"
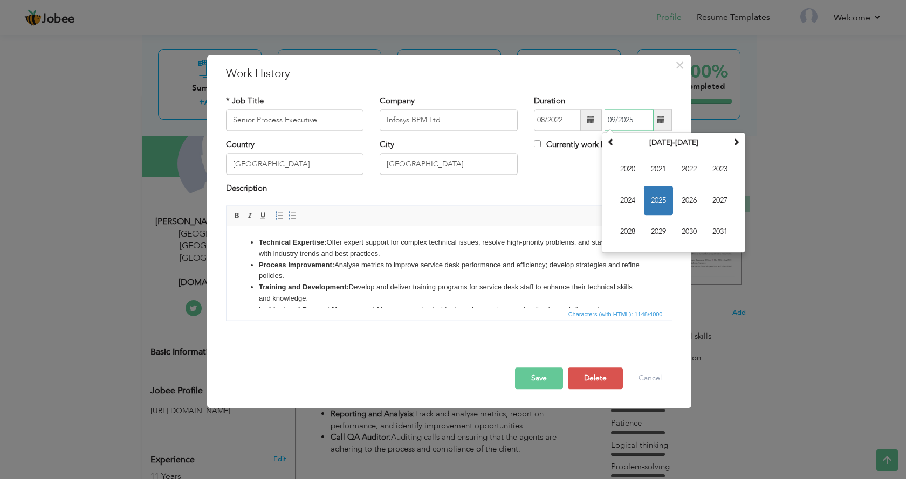
click at [649, 121] on input "09/2025" at bounding box center [628, 120] width 49 height 22
click at [675, 144] on th "2020-2031" at bounding box center [673, 143] width 112 height 16
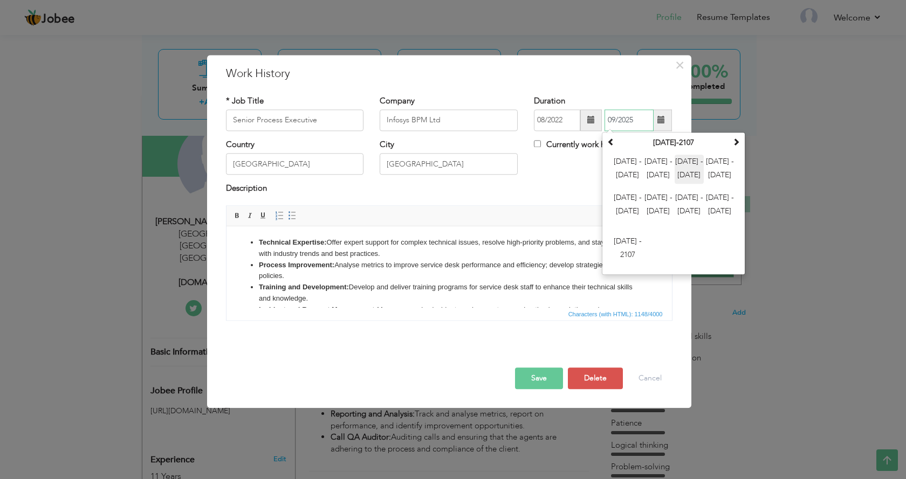
click at [685, 174] on span "2024 - 2035" at bounding box center [688, 169] width 29 height 29
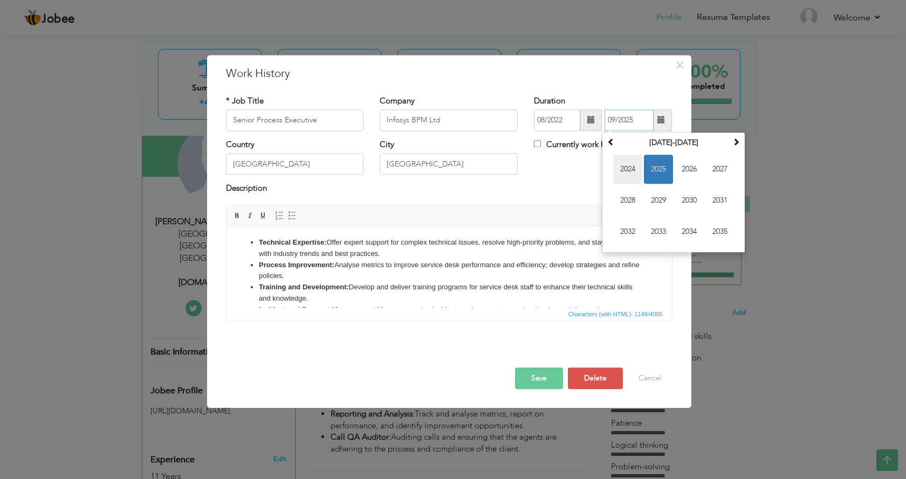
click at [620, 175] on span "2024" at bounding box center [627, 169] width 29 height 29
click at [696, 204] on span "Jul" at bounding box center [688, 200] width 29 height 29
type input "07/2024"
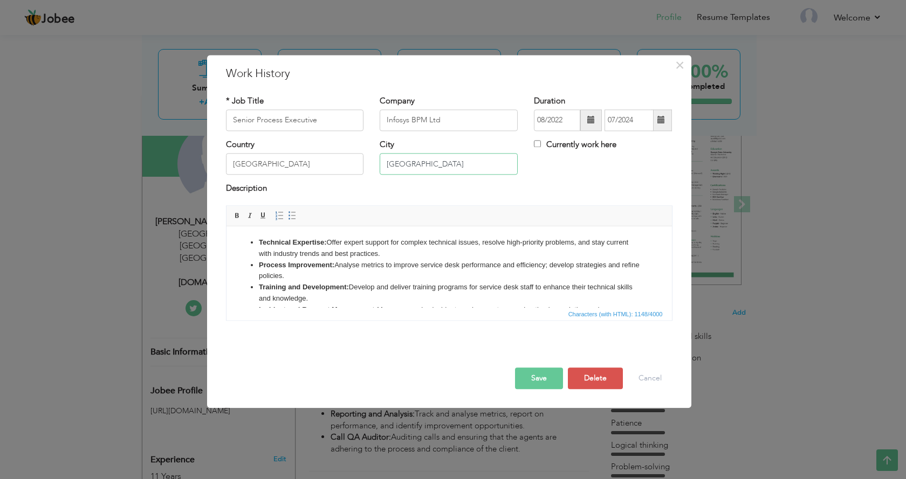
drag, startPoint x: 416, startPoint y: 165, endPoint x: 381, endPoint y: 168, distance: 35.1
click at [381, 168] on input "[GEOGRAPHIC_DATA]" at bounding box center [449, 165] width 138 height 22
click at [529, 375] on button "Save" at bounding box center [539, 379] width 48 height 22
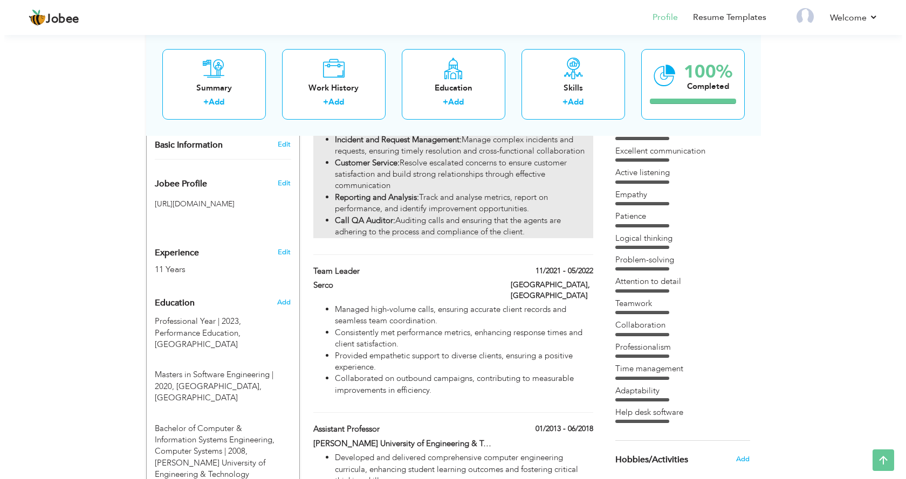
scroll to position [323, 0]
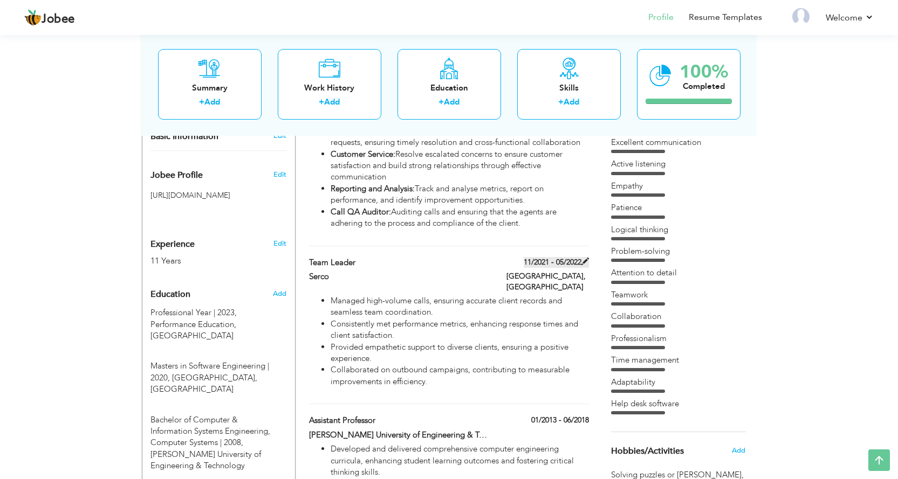
click at [586, 261] on span at bounding box center [585, 262] width 8 height 8
type input "Team Leader"
type input "Serco"
type input "11/2021"
type input "05/2022"
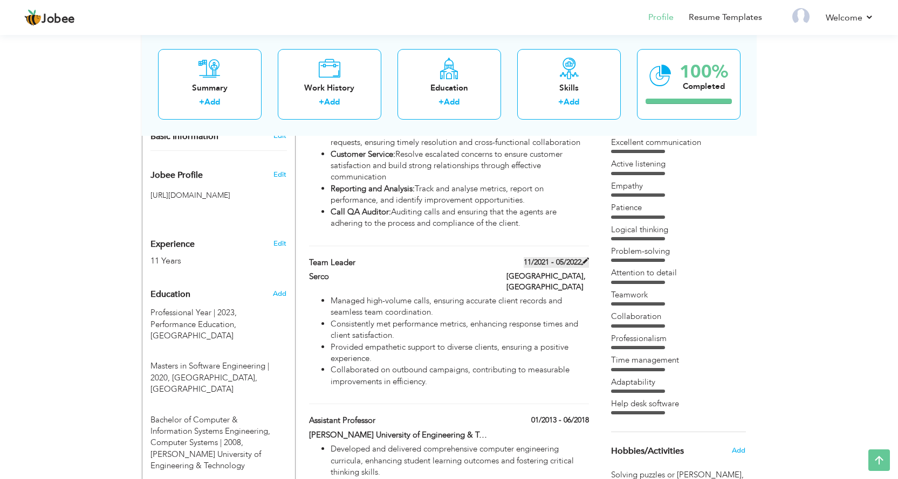
type input "[GEOGRAPHIC_DATA]"
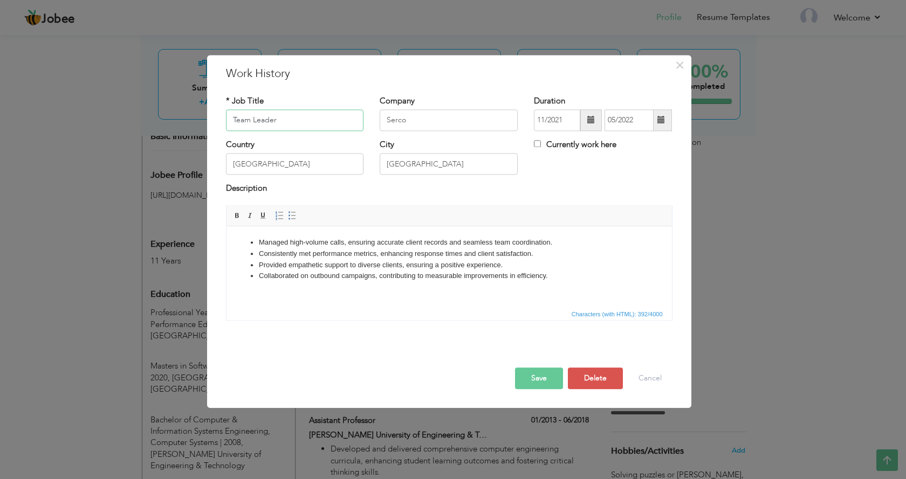
drag, startPoint x: 269, startPoint y: 125, endPoint x: 185, endPoint y: 130, distance: 84.3
click at [185, 130] on div "× Work History * Job Title Team Leader Company Serco Duration 11/2021" at bounding box center [453, 239] width 906 height 479
type input "Process Specialist"
drag, startPoint x: 423, startPoint y: 119, endPoint x: 337, endPoint y: 135, distance: 87.2
click at [337, 135] on div "* Job Title Process Specialist Company Serco Duration 11/2021 05/2022 Currently…" at bounding box center [449, 117] width 463 height 44
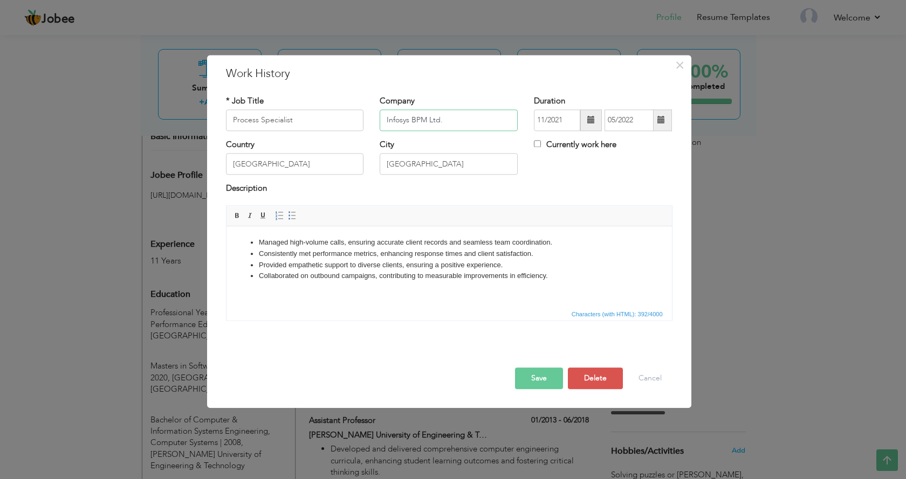
type input "Infosys BPM Ltd."
click at [585, 122] on span at bounding box center [591, 120] width 22 height 22
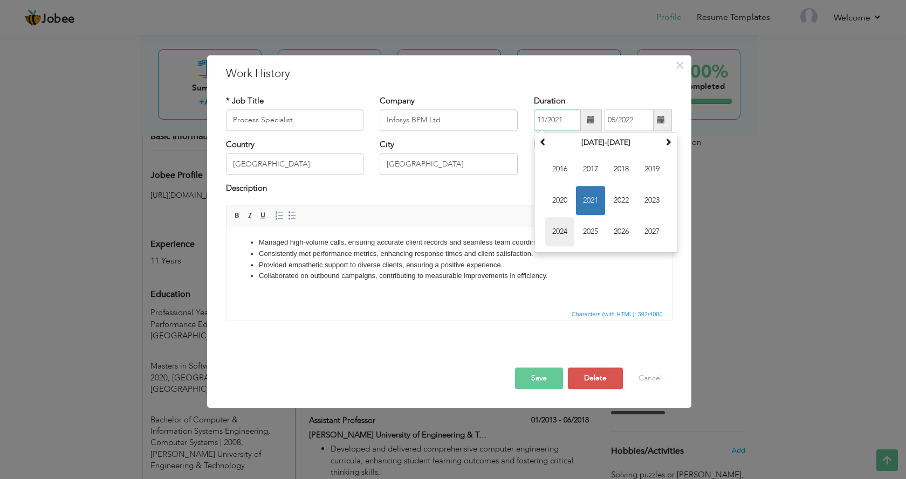
click at [565, 226] on span "2024" at bounding box center [559, 231] width 29 height 29
click at [653, 197] on span "Aug" at bounding box center [651, 200] width 29 height 29
type input "08/2024"
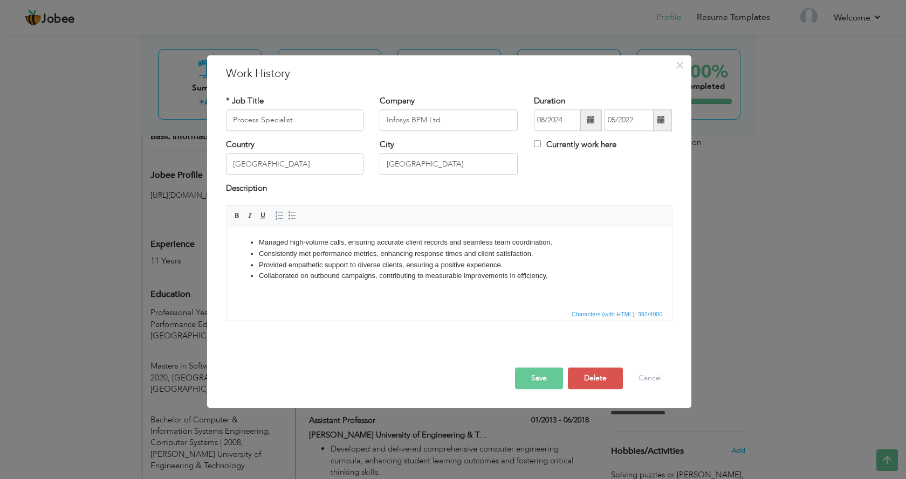
click at [581, 146] on label "Currently work here" at bounding box center [575, 144] width 82 height 11
click at [541, 146] on input "Currently work here" at bounding box center [537, 143] width 7 height 7
checkbox input "true"
drag, startPoint x: 435, startPoint y: 167, endPoint x: 301, endPoint y: 187, distance: 135.2
click at [301, 187] on div "* Job Title Process Specialist Company Infosys BPM Ltd. Duration 08/2024 Curren…" at bounding box center [449, 212] width 463 height 250
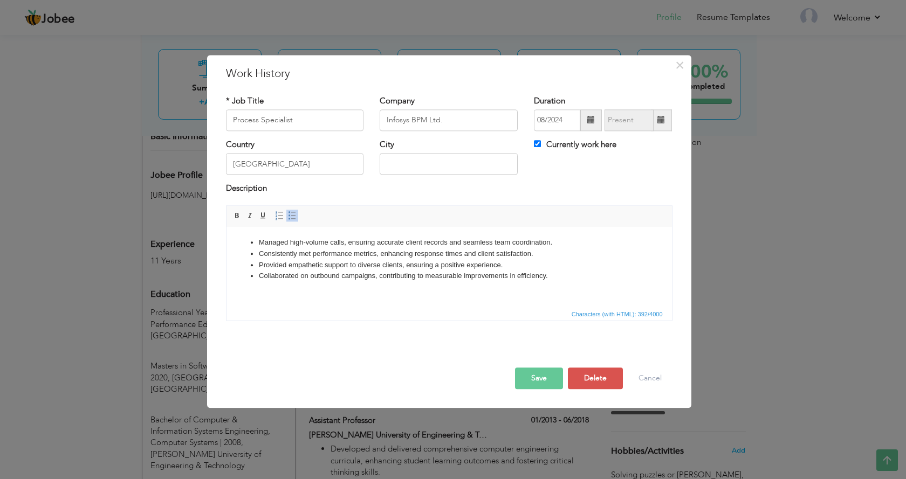
click at [352, 256] on li "Consistently met performance metrics, enhancing response times and client satis…" at bounding box center [448, 254] width 381 height 11
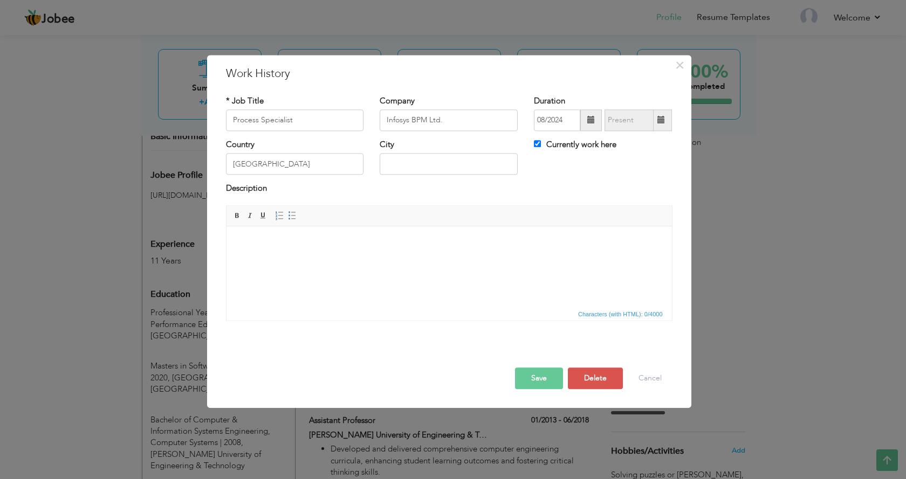
click at [370, 259] on html at bounding box center [448, 242] width 445 height 33
click at [374, 235] on html at bounding box center [448, 242] width 445 height 33
click at [384, 252] on span "Context Menu Options" at bounding box center [378, 255] width 13 height 13
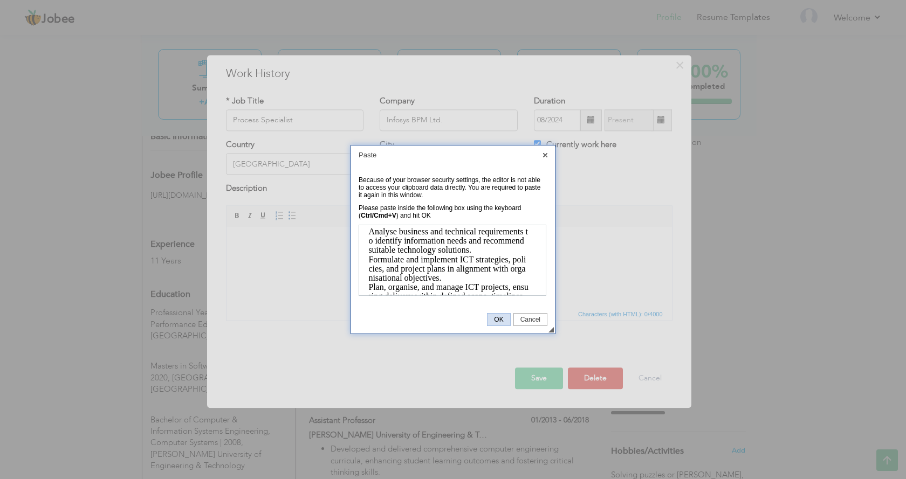
click at [494, 319] on span "OK" at bounding box center [498, 320] width 22 height 8
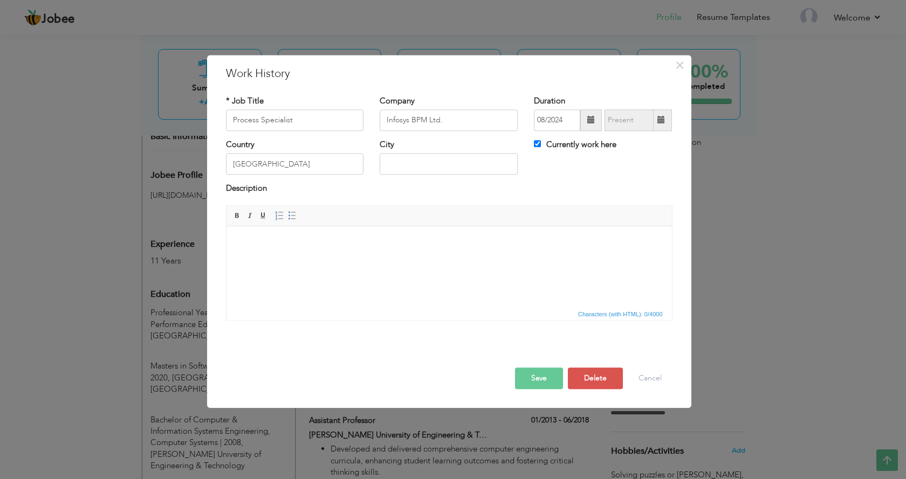
click at [380, 259] on html at bounding box center [448, 242] width 445 height 33
drag, startPoint x: 380, startPoint y: 259, endPoint x: 296, endPoint y: 256, distance: 84.2
click at [299, 250] on html at bounding box center [448, 242] width 445 height 33
drag, startPoint x: 293, startPoint y: 261, endPoint x: 271, endPoint y: 249, distance: 25.6
click at [271, 249] on html at bounding box center [448, 242] width 445 height 33
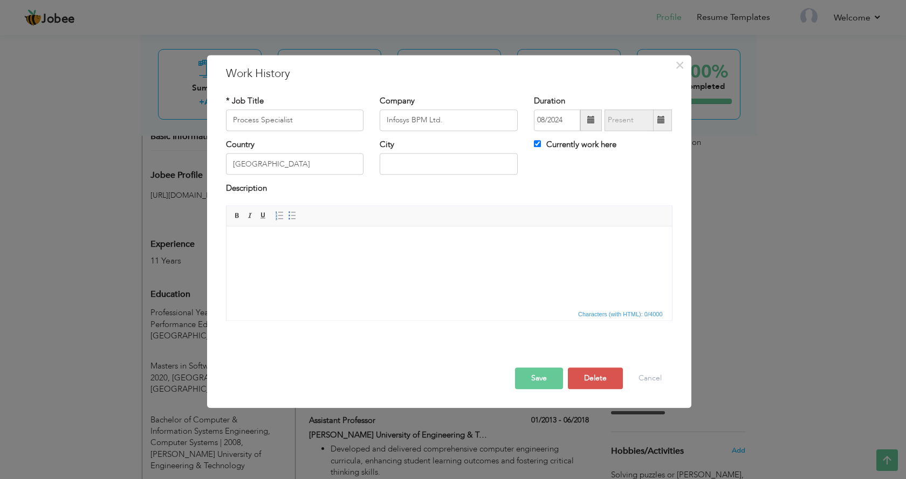
click at [325, 257] on html at bounding box center [448, 242] width 445 height 33
click at [543, 375] on button "Save" at bounding box center [539, 379] width 48 height 22
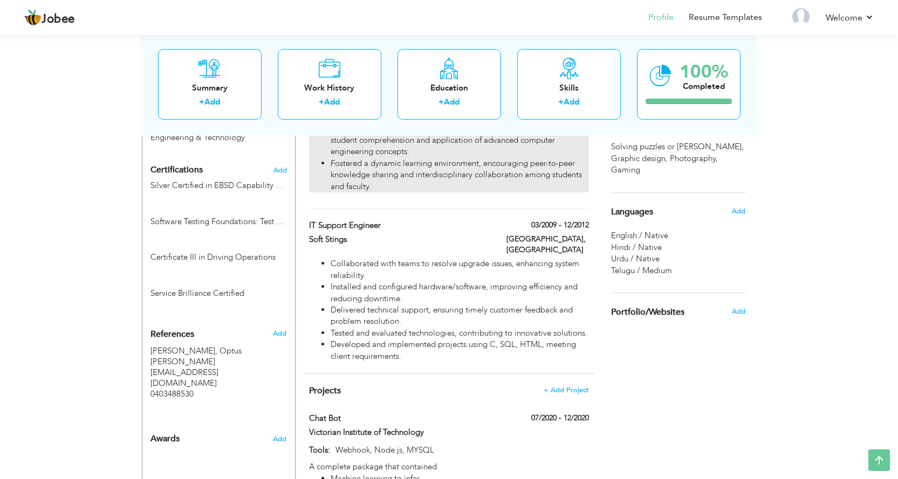
scroll to position [701, 0]
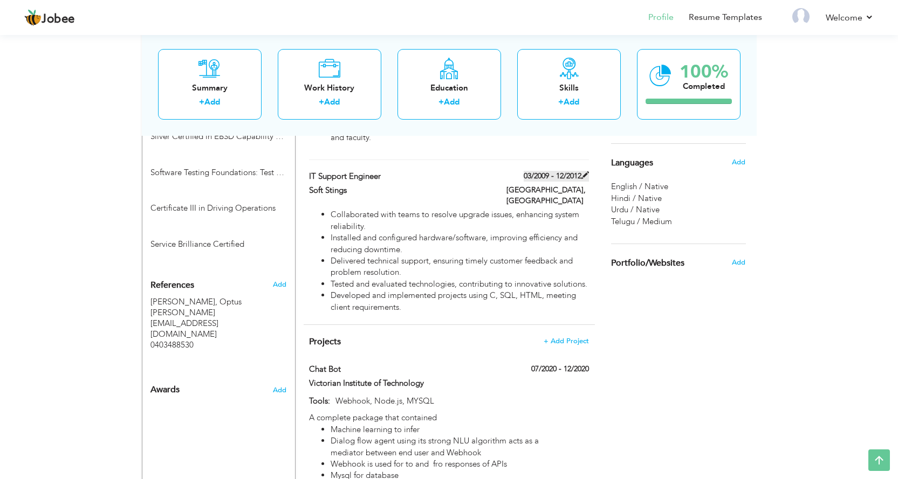
click at [583, 178] on span at bounding box center [585, 175] width 8 height 8
click at [582, 174] on span at bounding box center [585, 175] width 8 height 8
click at [385, 173] on span at bounding box center [385, 176] width 8 height 8
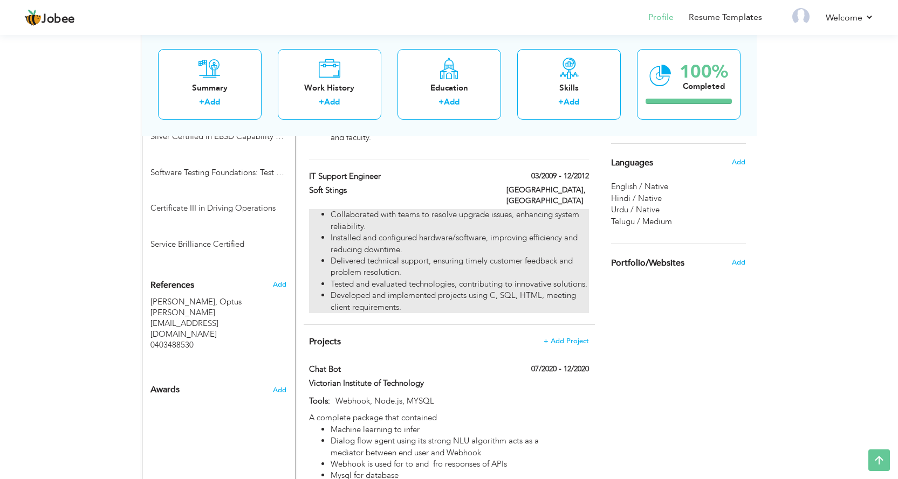
click at [496, 264] on li "Delivered technical support, ensuring timely customer feedback and problem reso…" at bounding box center [459, 267] width 258 height 23
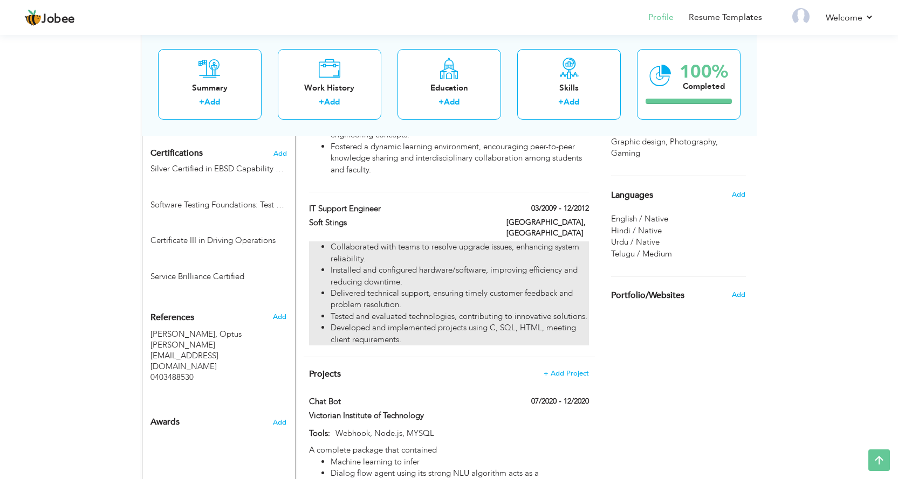
scroll to position [647, 0]
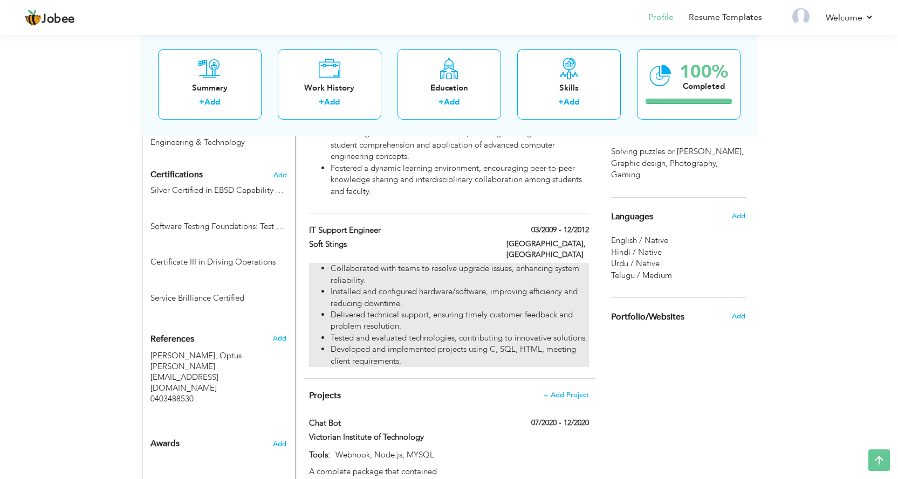
click at [484, 286] on li "Installed and configured hardware/software, improving efficiency and reducing d…" at bounding box center [459, 297] width 258 height 23
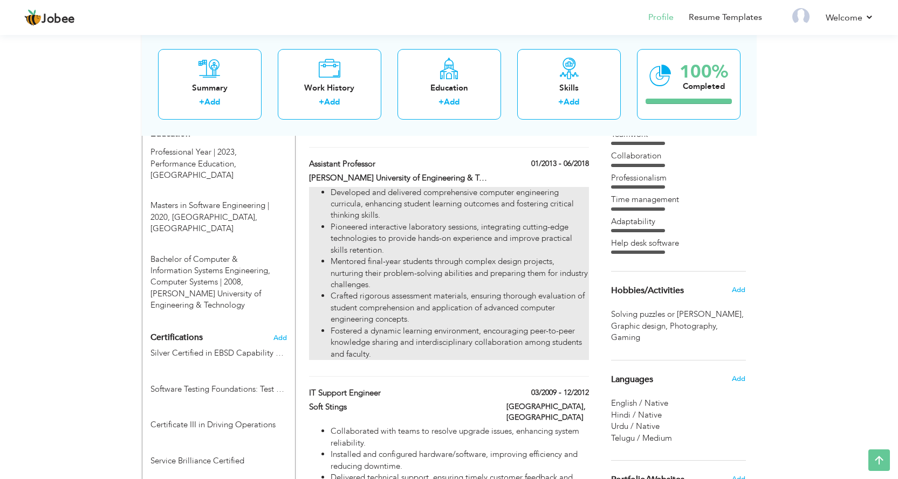
scroll to position [593, 0]
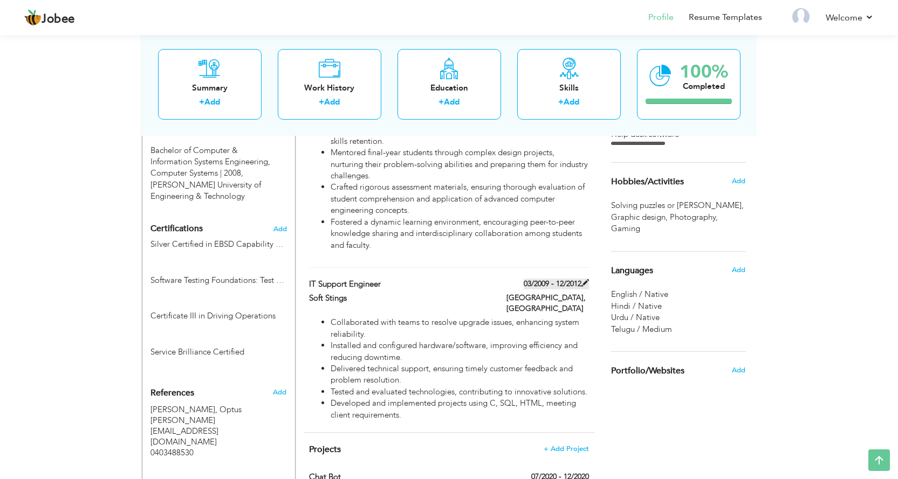
click at [550, 287] on label "03/2009 - 12/2012" at bounding box center [555, 284] width 65 height 11
click at [584, 282] on span at bounding box center [585, 283] width 8 height 8
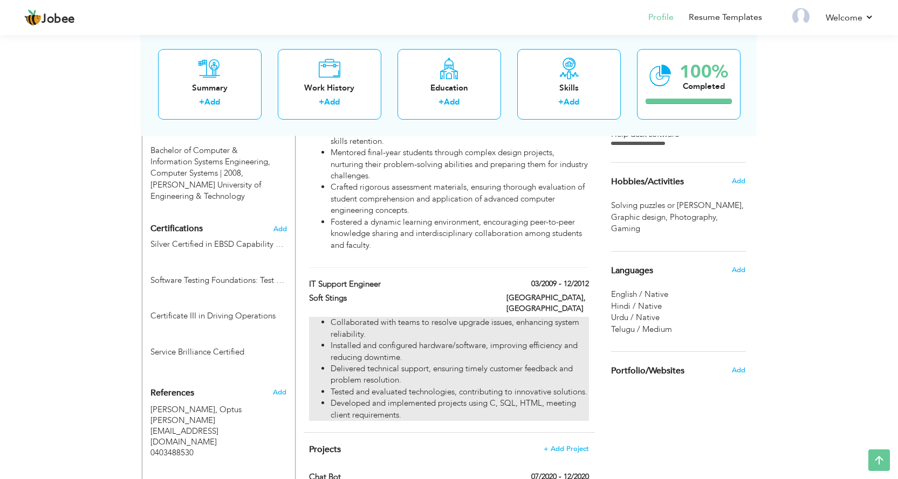
click at [564, 323] on li "Collaborated with teams to resolve upgrade issues, enhancing system reliability." at bounding box center [459, 328] width 258 height 23
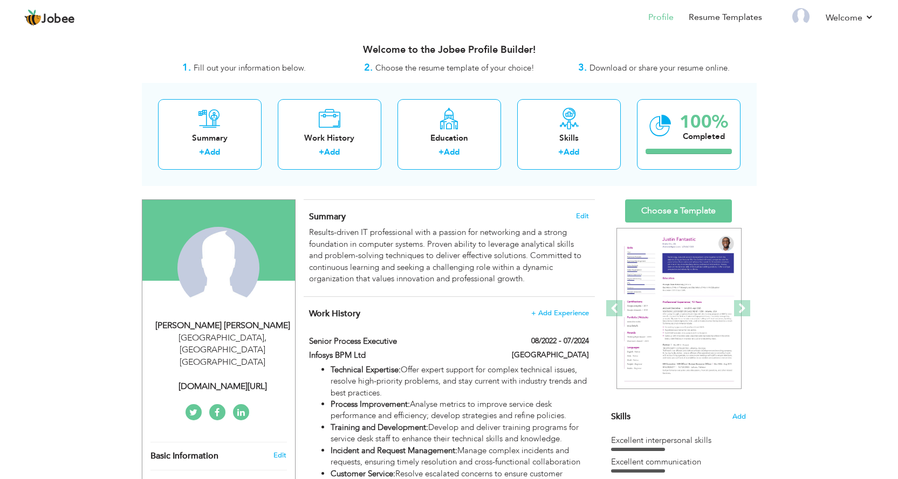
scroll to position [0, 0]
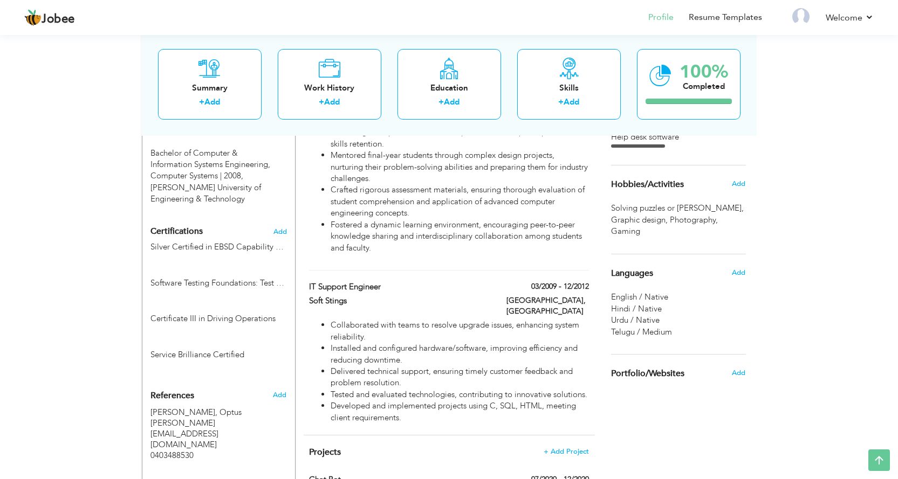
scroll to position [593, 0]
